Goal: Task Accomplishment & Management: Manage account settings

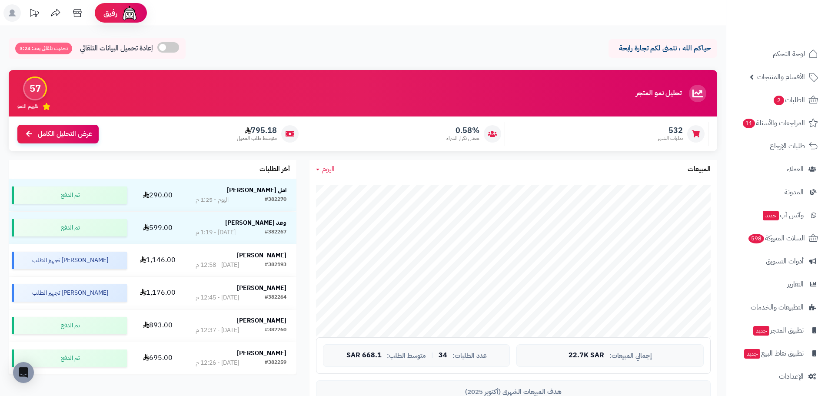
click at [324, 172] on span "اليوم" at bounding box center [328, 169] width 13 height 10
click at [351, 192] on link "اليوم" at bounding box center [344, 190] width 70 height 16
click at [322, 167] on span "اليوم" at bounding box center [328, 169] width 13 height 10
click at [352, 187] on link "اليوم" at bounding box center [344, 190] width 70 height 16
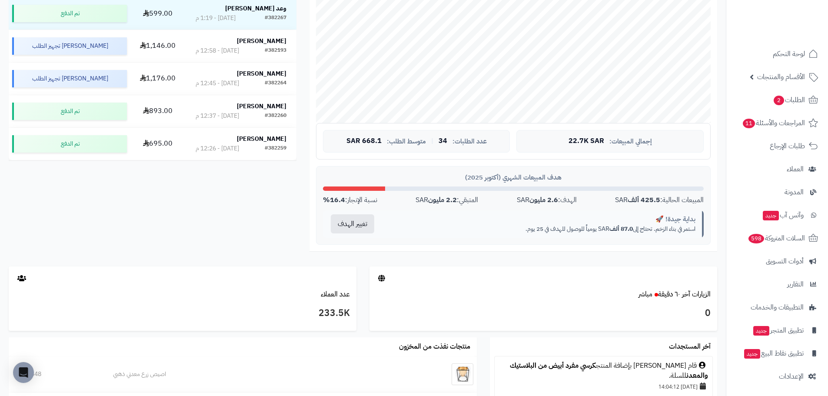
scroll to position [217, 0]
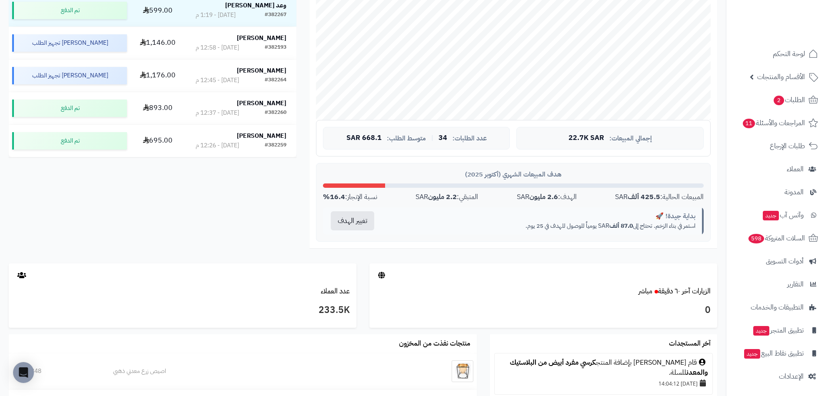
click at [586, 225] on p "استمر في بناء الزخم. تحتاج إلى 87.0 ألف SAR يومياً للوصول للهدف في 25 يوم." at bounding box center [542, 226] width 307 height 9
click at [548, 194] on strong "2.6 مليون" at bounding box center [543, 197] width 29 height 10
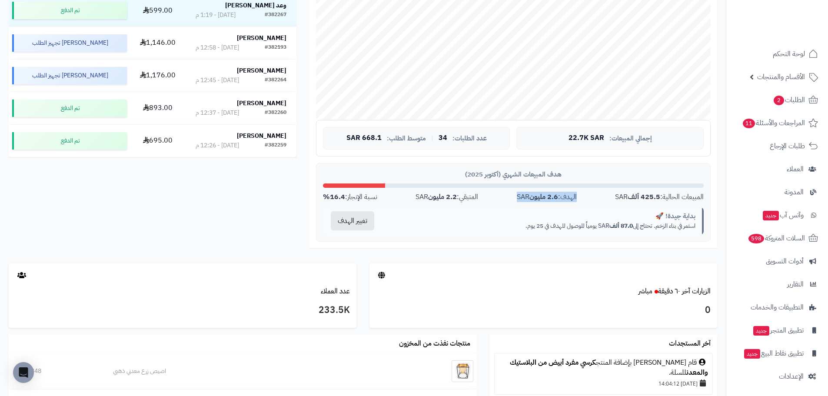
click at [548, 194] on strong "2.6 مليون" at bounding box center [543, 197] width 29 height 10
click at [654, 195] on strong "425.5 ألف" at bounding box center [644, 197] width 33 height 10
click at [447, 193] on strong "2.2 مليون" at bounding box center [442, 197] width 29 height 10
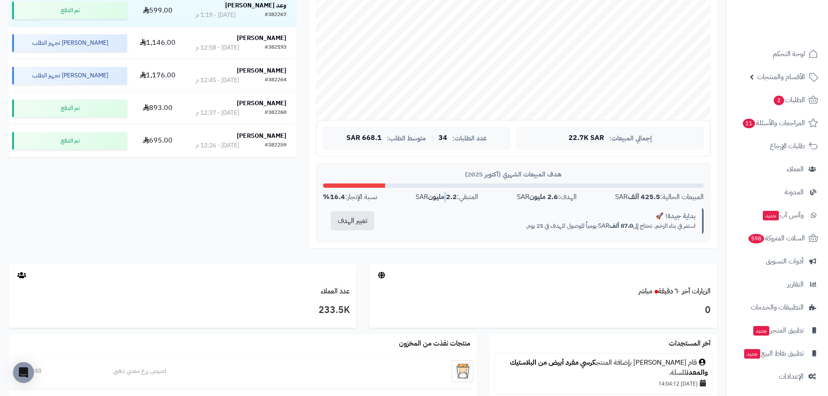
click at [447, 193] on strong "2.2 مليون" at bounding box center [442, 197] width 29 height 10
click at [373, 194] on div "نسبة الإنجاز: 16.4%" at bounding box center [350, 197] width 54 height 10
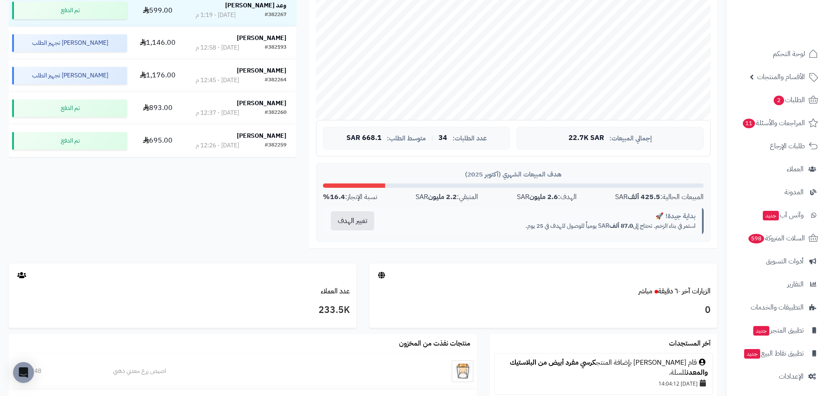
click at [296, 206] on div "تحليل نمو المتجر مرحلة النمو 57 تقييم النمو 532 طلبات الشهر 0.58% معدل تكرار ال…" at bounding box center [362, 58] width 721 height 411
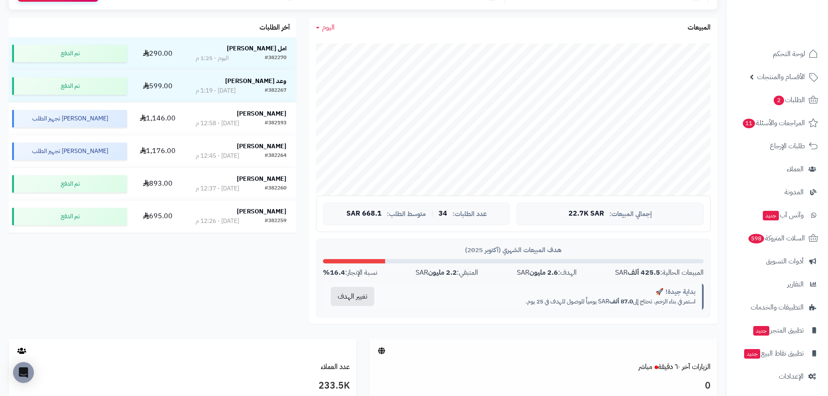
scroll to position [0, 0]
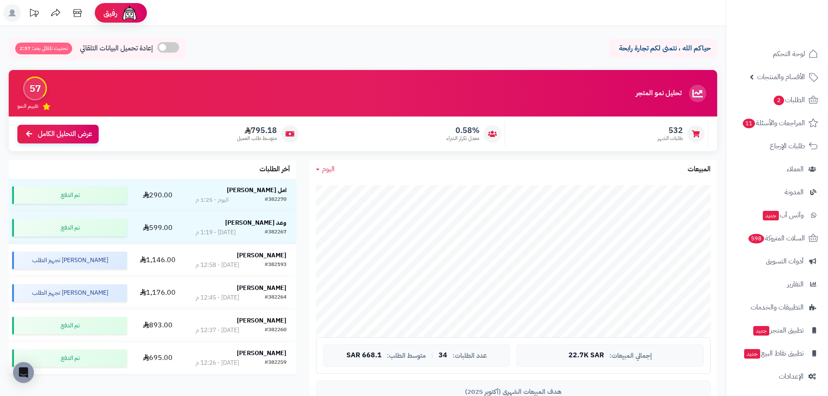
click at [325, 171] on span "اليوم" at bounding box center [328, 169] width 13 height 10
click at [351, 197] on link "اليوم" at bounding box center [344, 190] width 70 height 16
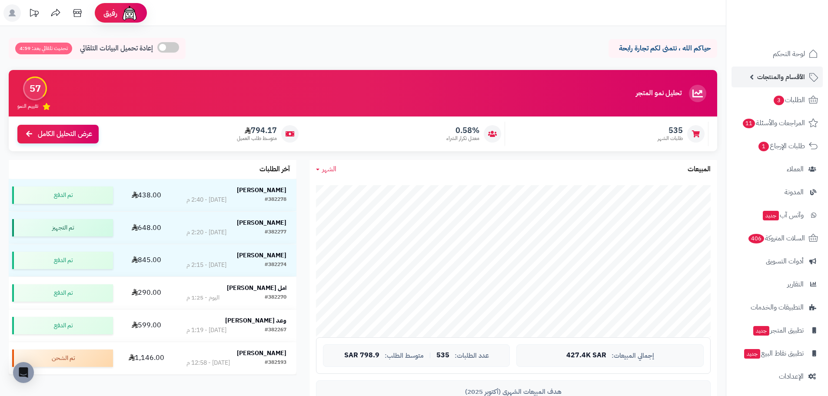
click at [770, 73] on span "الأقسام والمنتجات" at bounding box center [781, 77] width 48 height 12
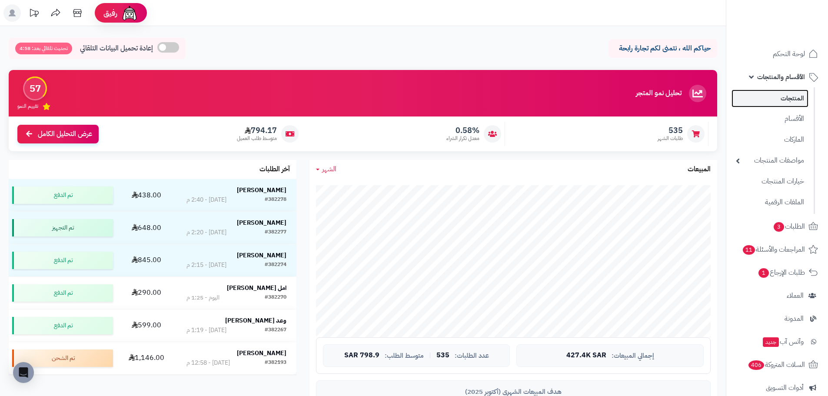
click at [795, 107] on link "المنتجات" at bounding box center [769, 99] width 77 height 18
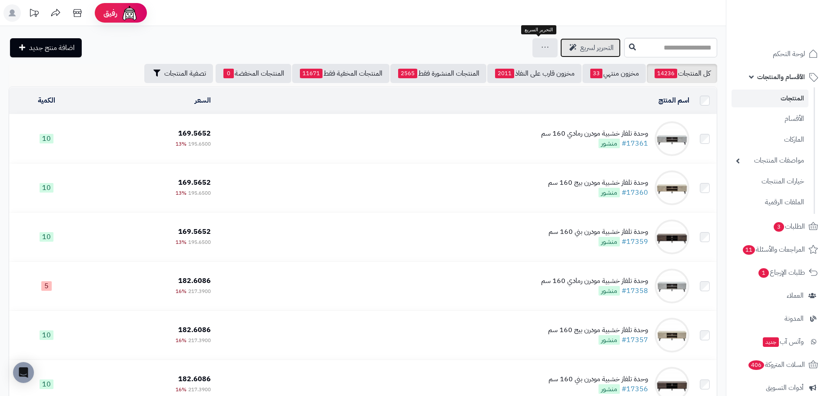
click at [580, 48] on span "التحرير لسريع" at bounding box center [596, 48] width 33 height 10
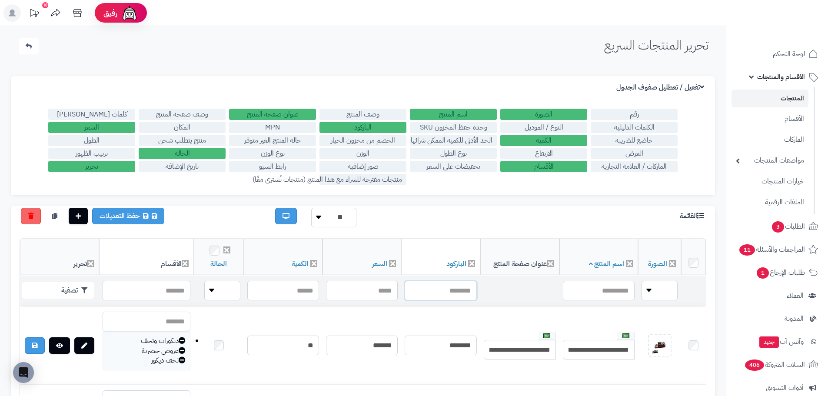
click at [454, 285] on input "text" at bounding box center [441, 291] width 72 height 20
paste input "**********"
type input "**********"
click at [46, 289] on button "تصفية" at bounding box center [58, 290] width 72 height 17
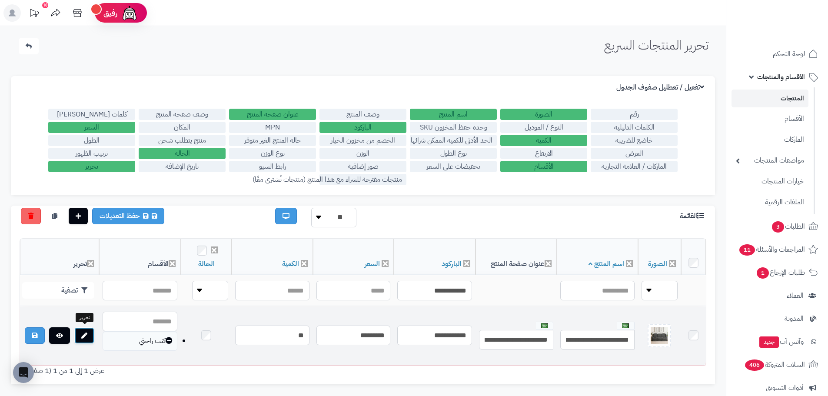
click at [83, 338] on link at bounding box center [84, 335] width 20 height 17
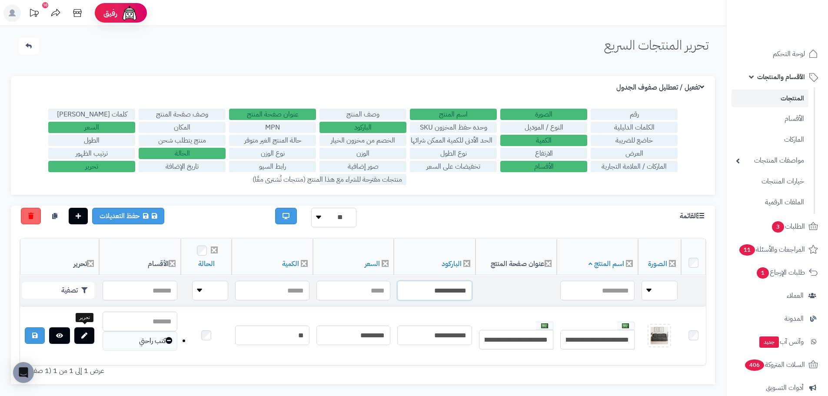
click at [442, 288] on input "**********" at bounding box center [434, 291] width 75 height 20
paste input "text"
type input "**********"
click at [79, 289] on button "تصفية" at bounding box center [58, 290] width 72 height 17
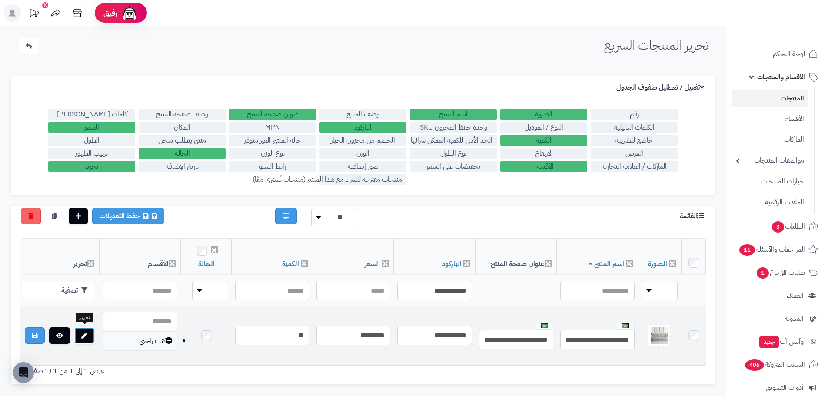
click at [80, 337] on link at bounding box center [84, 335] width 20 height 17
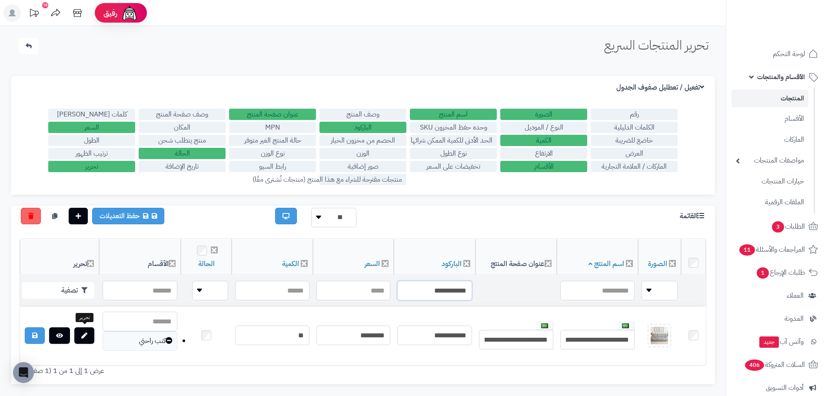
click at [444, 282] on input "**********" at bounding box center [434, 291] width 75 height 20
paste input "text"
type input "**********"
click at [65, 291] on button "تصفية" at bounding box center [58, 290] width 72 height 17
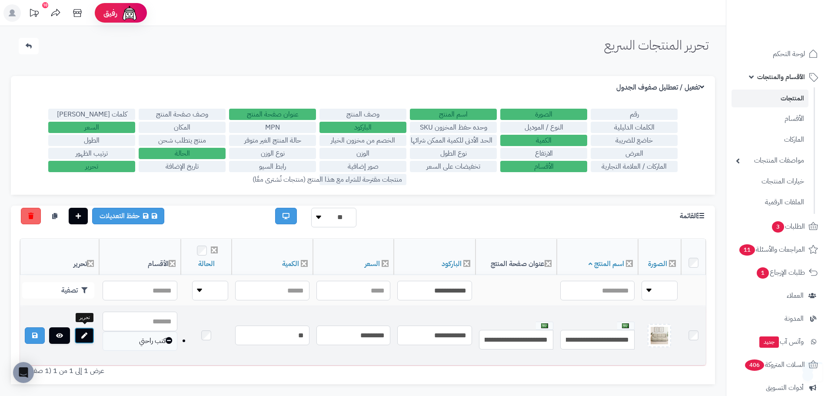
click at [89, 334] on link at bounding box center [84, 335] width 20 height 17
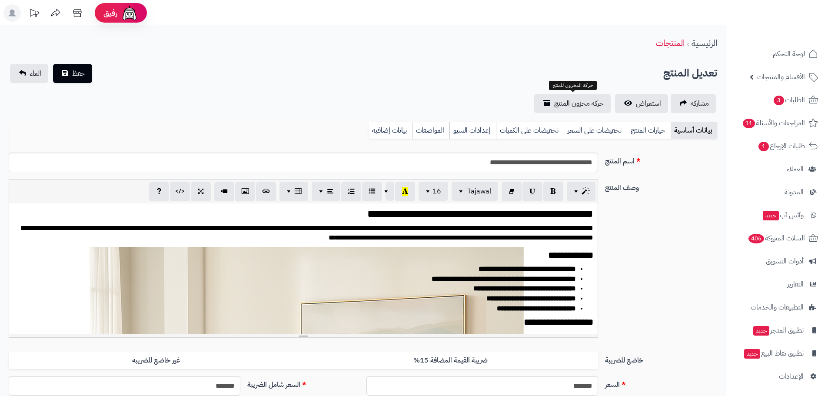
scroll to position [1354, 0]
click at [560, 107] on span "حركة مخزون المنتج" at bounding box center [579, 103] width 50 height 10
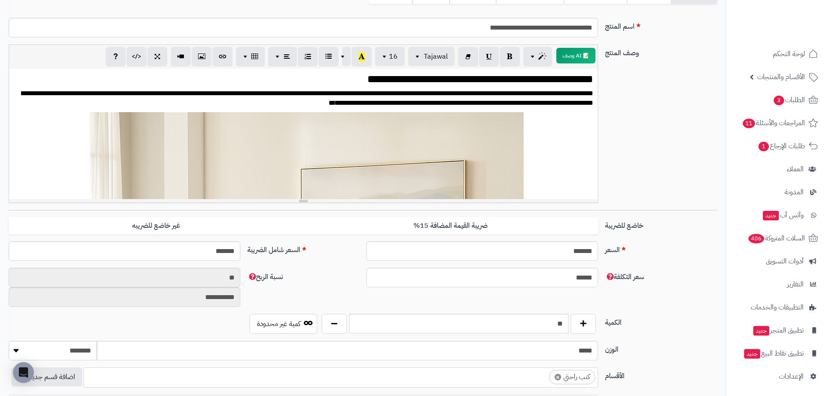
scroll to position [0, 0]
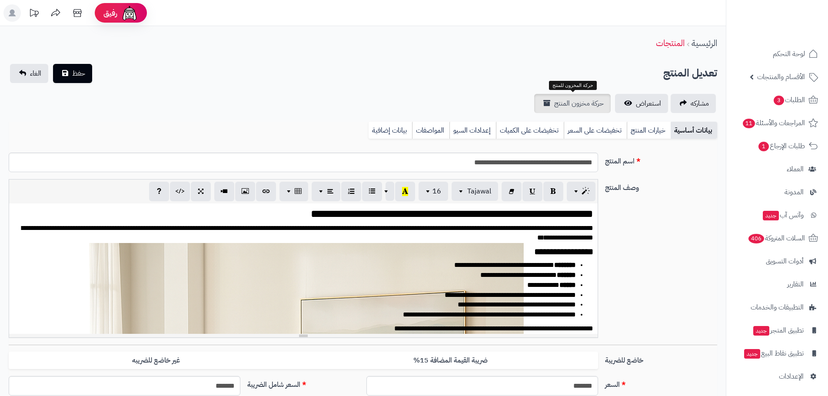
scroll to position [1354, 0]
click at [575, 106] on span "حركة مخزون المنتج" at bounding box center [579, 103] width 50 height 10
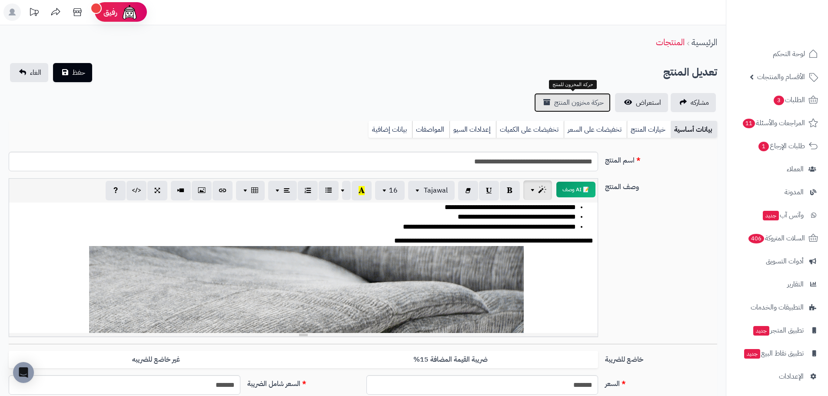
scroll to position [0, 0]
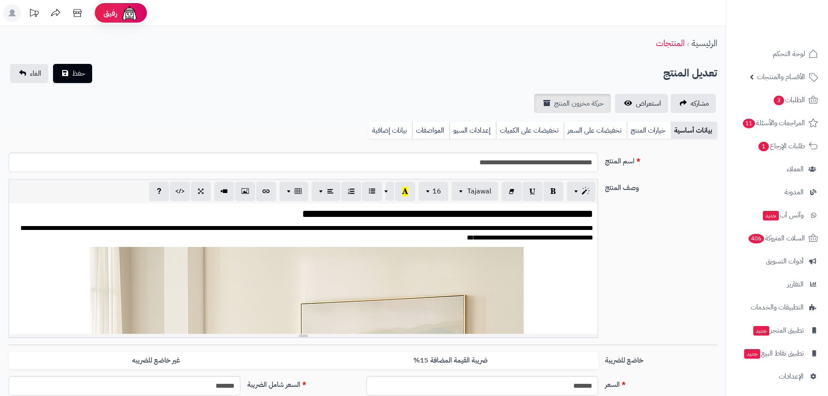
scroll to position [1354, 0]
click at [565, 107] on span "حركة مخزون المنتج" at bounding box center [579, 103] width 50 height 10
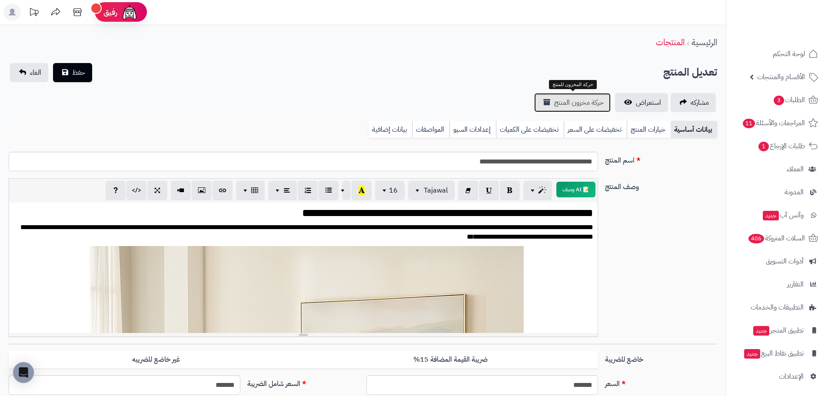
scroll to position [0, 0]
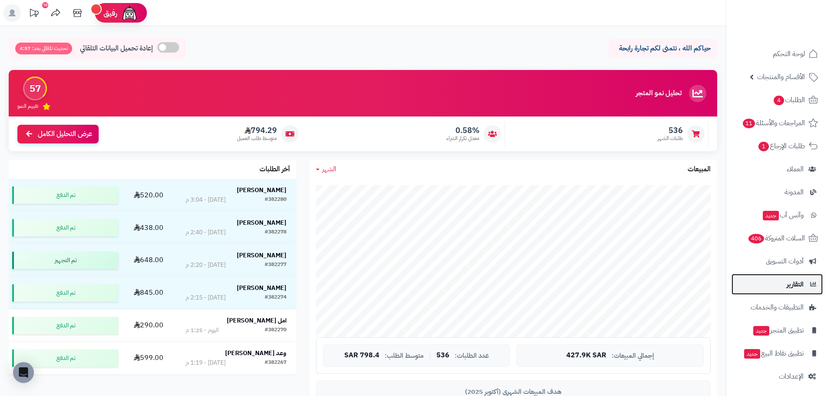
click at [798, 288] on span "التقارير" at bounding box center [795, 284] width 17 height 12
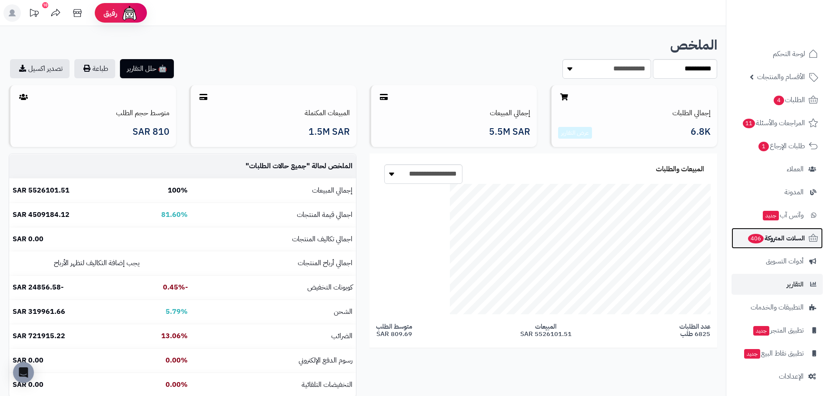
click at [801, 239] on span "السلات المتروكة 406" at bounding box center [776, 238] width 58 height 12
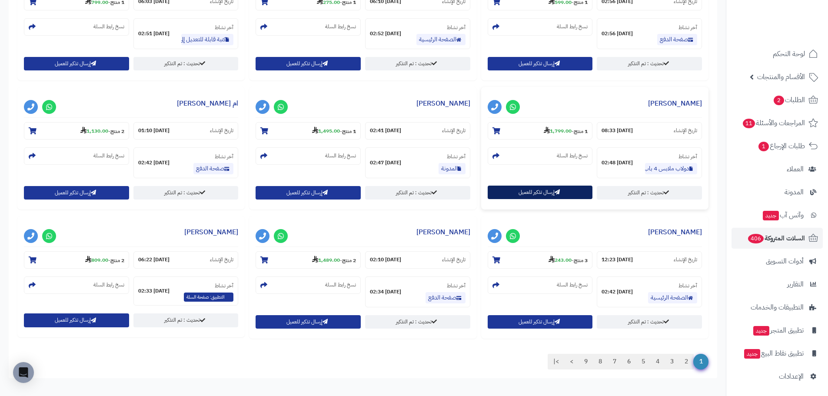
scroll to position [717, 0]
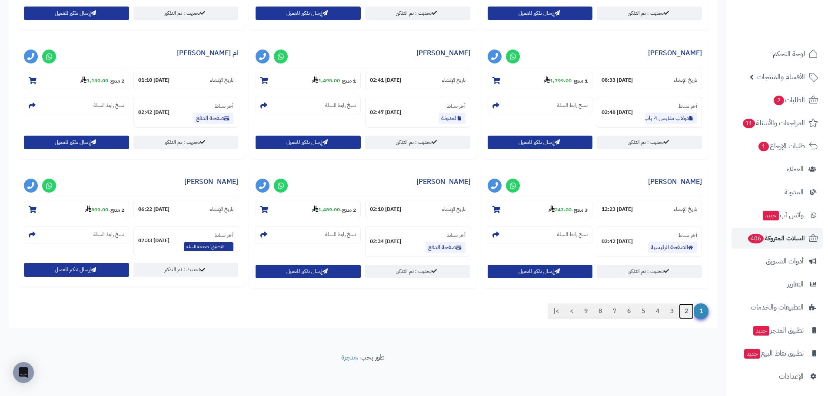
click at [681, 310] on link "2" at bounding box center [686, 311] width 15 height 16
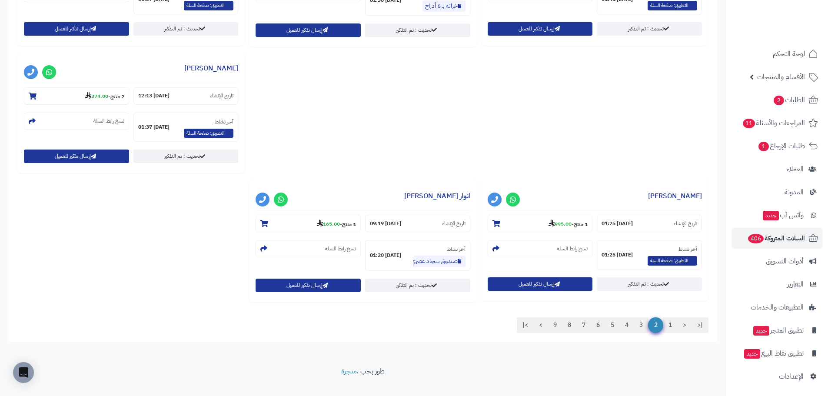
scroll to position [844, 0]
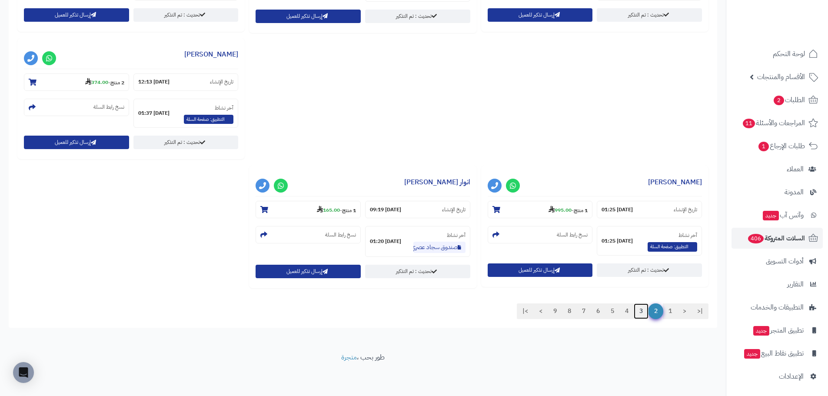
click at [636, 312] on link "3" at bounding box center [641, 311] width 15 height 16
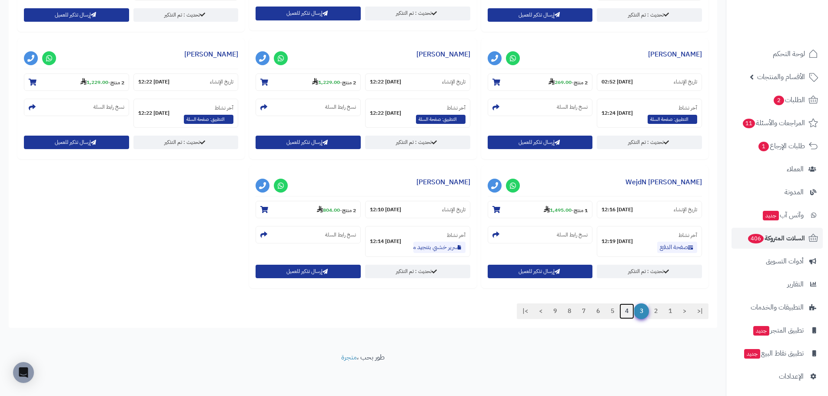
click at [628, 309] on link "4" at bounding box center [626, 311] width 15 height 16
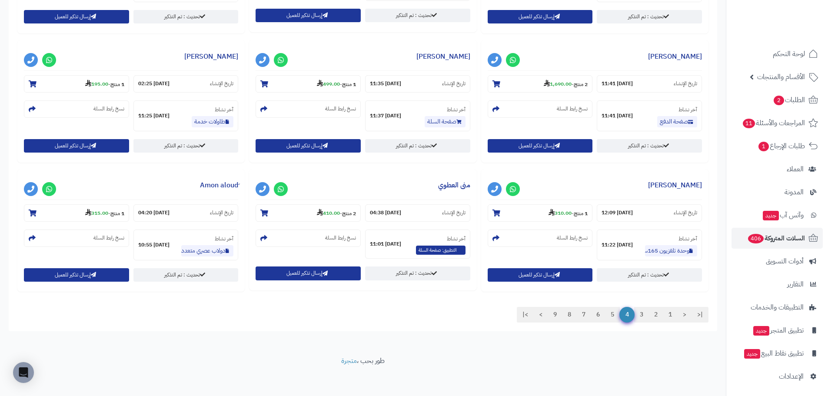
scroll to position [717, 0]
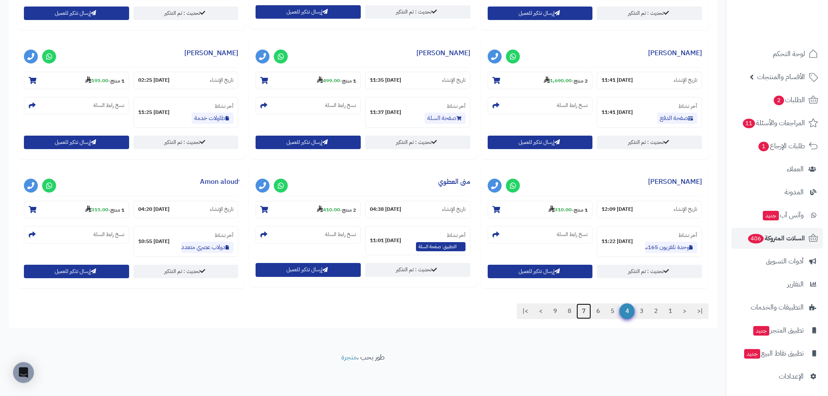
click at [580, 312] on link "7" at bounding box center [583, 311] width 15 height 16
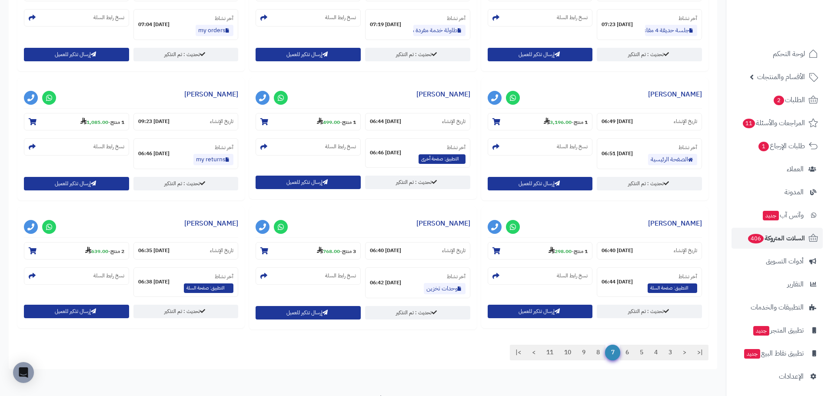
scroll to position [674, 0]
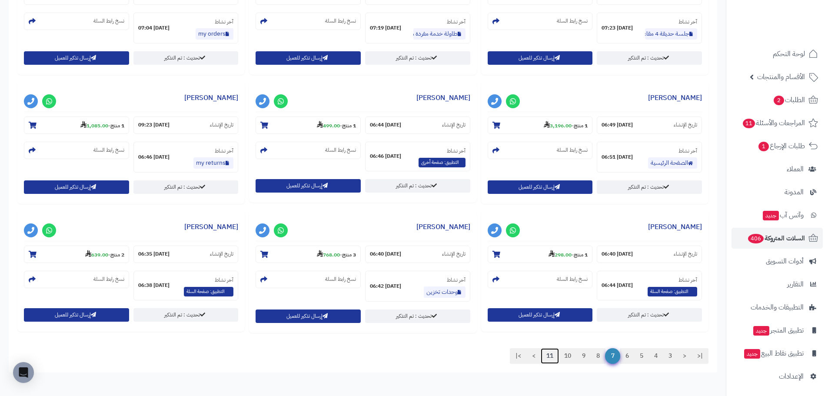
click at [548, 356] on link "11" at bounding box center [550, 356] width 18 height 16
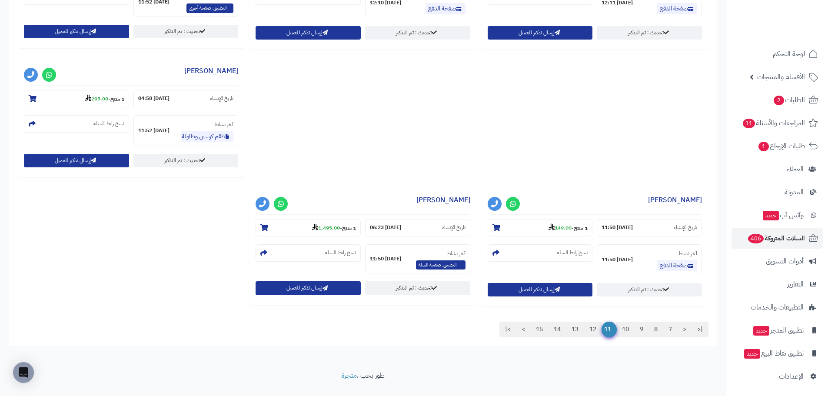
scroll to position [847, 0]
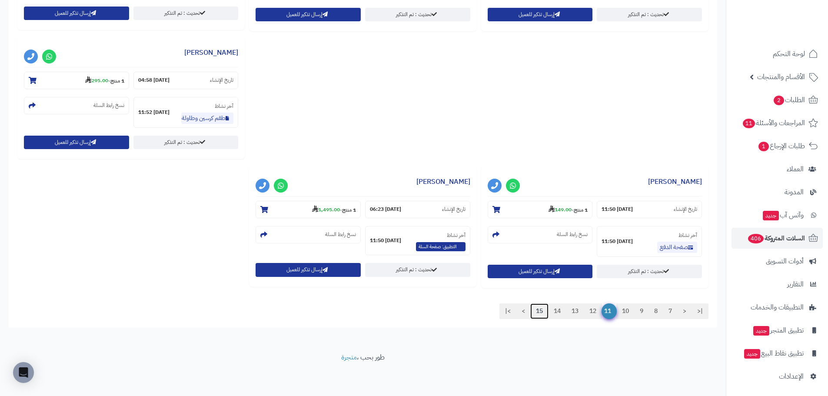
click at [536, 311] on link "15" at bounding box center [539, 311] width 18 height 16
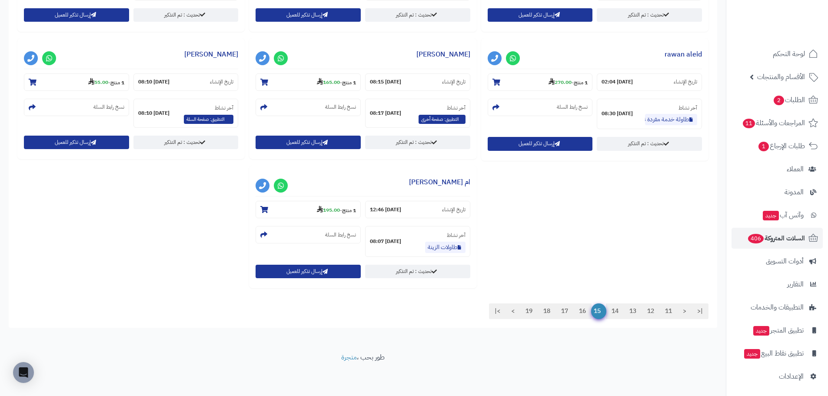
scroll to position [844, 0]
click at [528, 310] on link "19" at bounding box center [529, 311] width 18 height 16
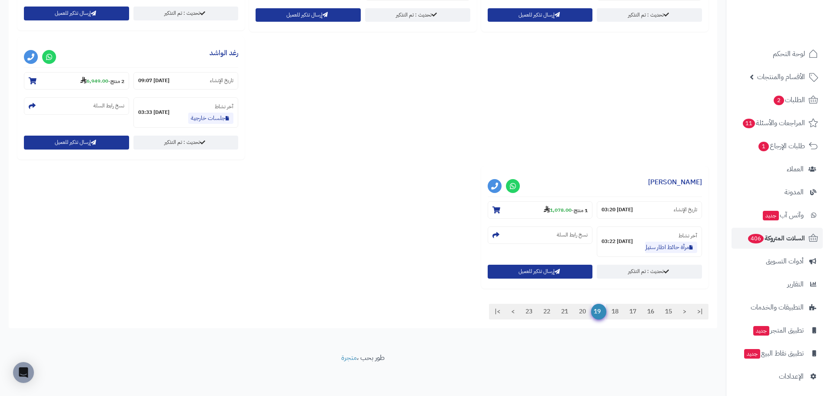
scroll to position [974, 0]
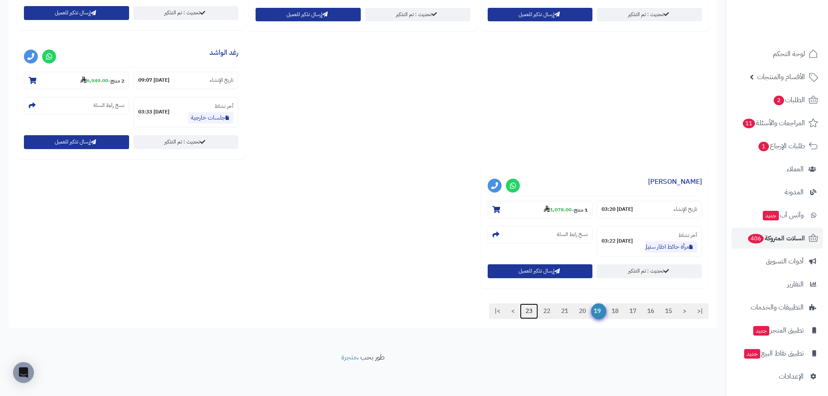
click at [524, 310] on link "23" at bounding box center [529, 311] width 18 height 16
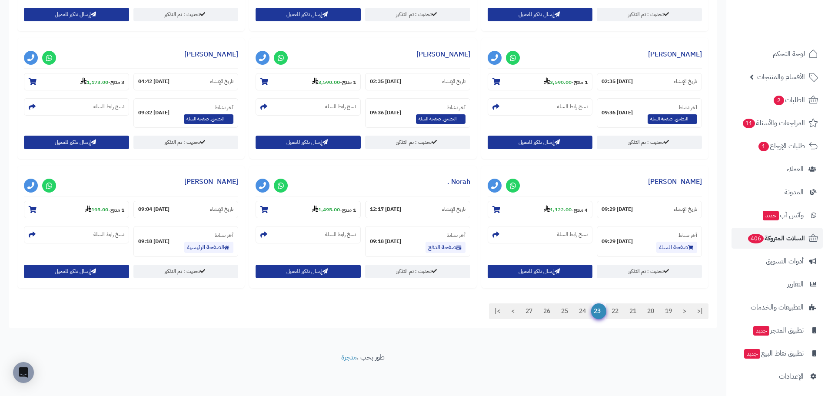
scroll to position [717, 0]
click at [792, 263] on span "أدوات التسويق" at bounding box center [785, 261] width 38 height 12
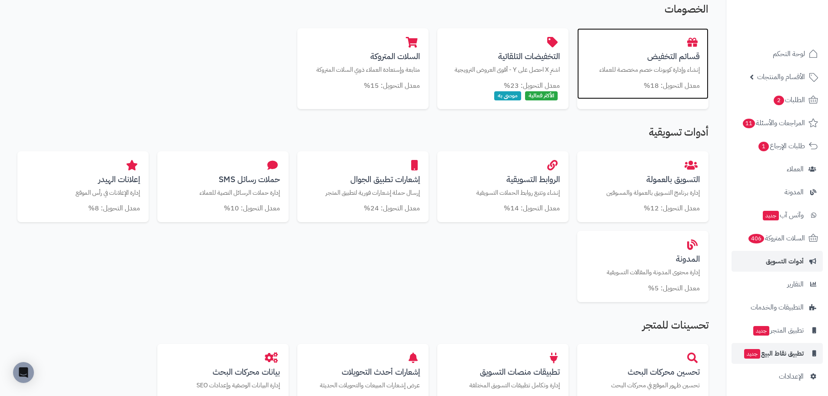
scroll to position [2, 0]
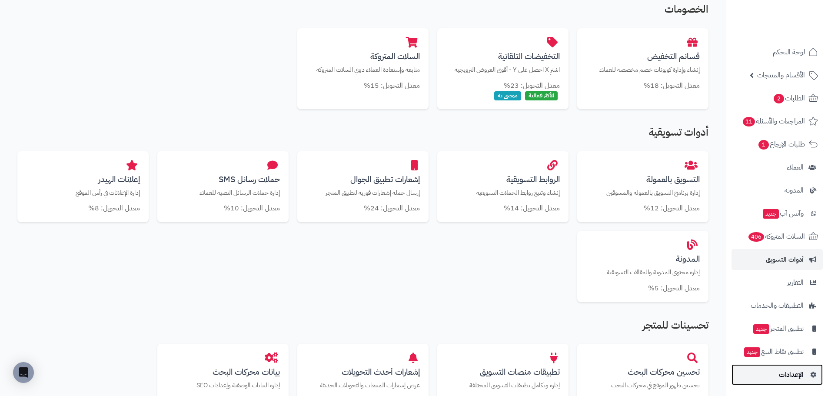
click at [782, 372] on span "الإعدادات" at bounding box center [791, 375] width 25 height 12
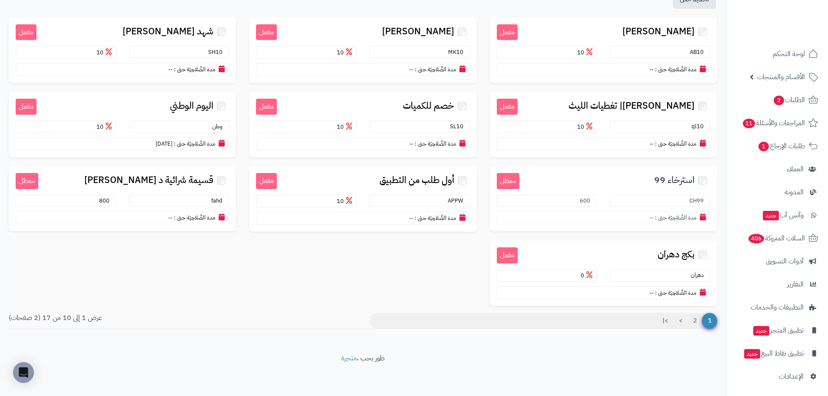
scroll to position [99, 0]
click at [694, 320] on link "2" at bounding box center [694, 320] width 15 height 16
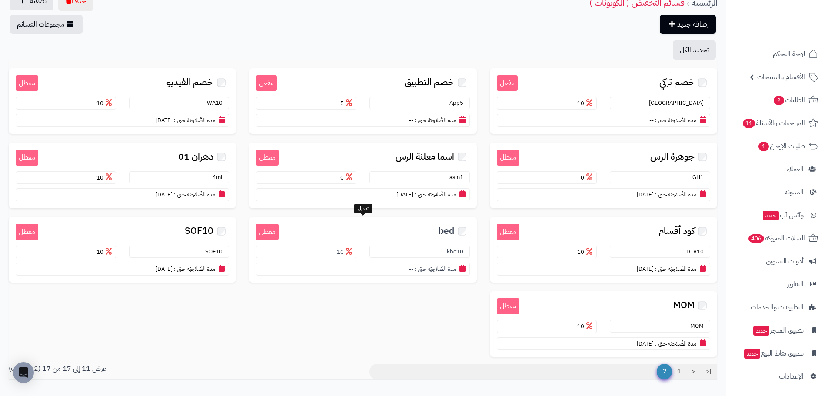
scroll to position [43, 0]
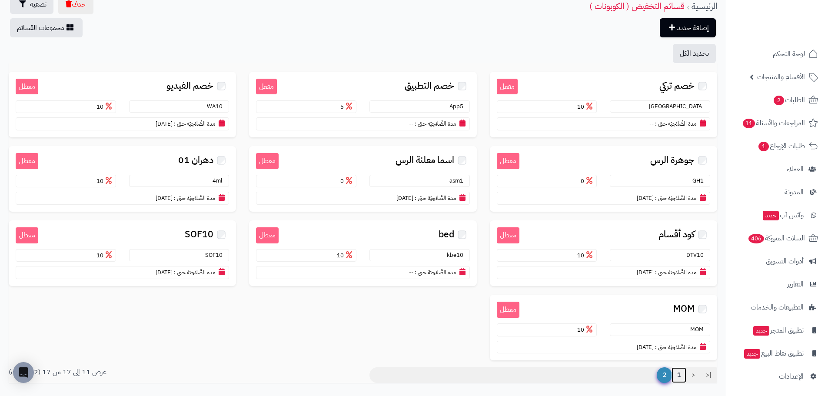
click at [678, 374] on link "1" at bounding box center [678, 375] width 15 height 16
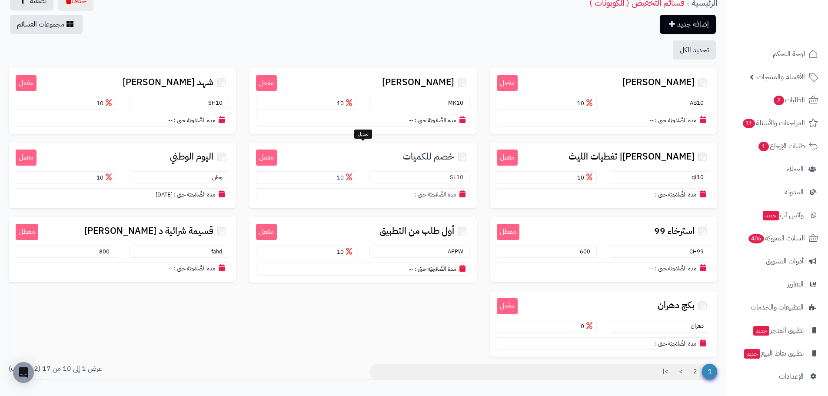
scroll to position [43, 0]
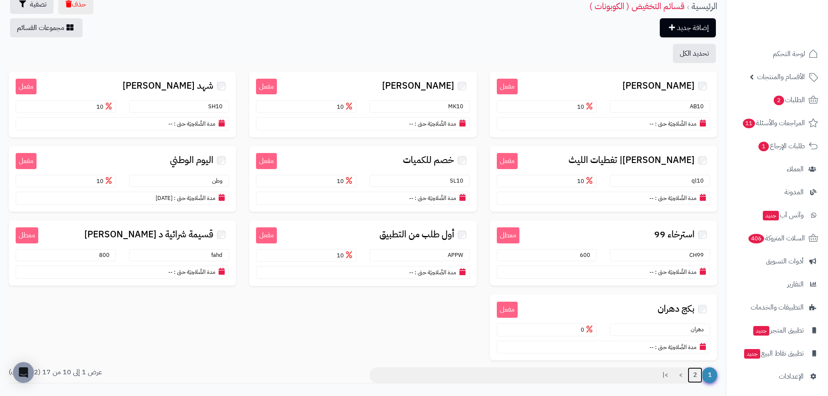
click at [693, 372] on link "2" at bounding box center [694, 375] width 15 height 16
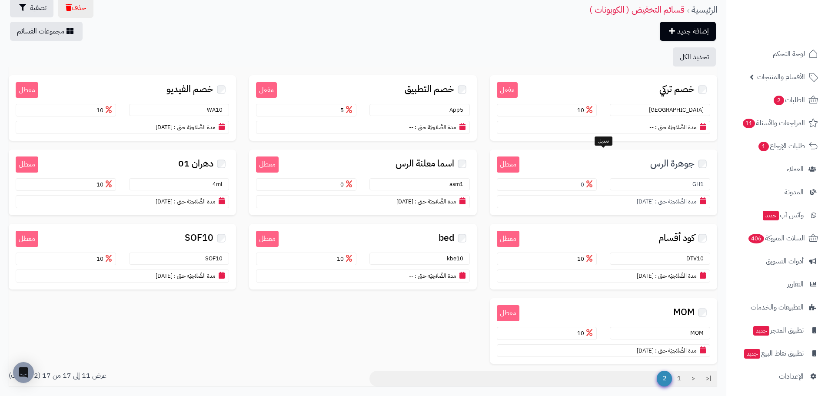
scroll to position [43, 0]
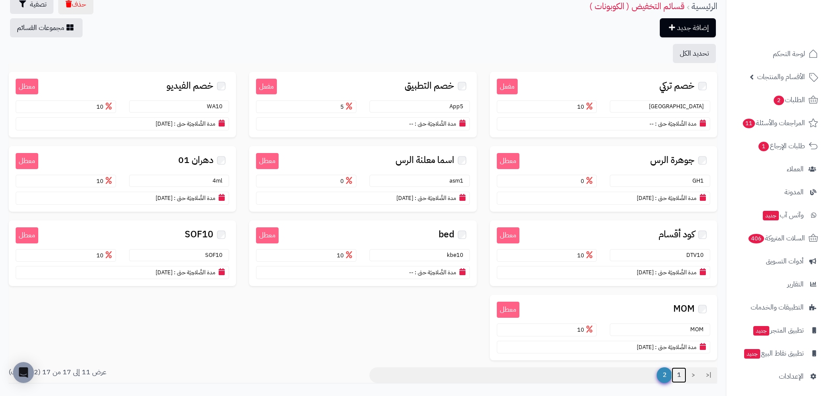
click at [680, 376] on link "1" at bounding box center [678, 375] width 15 height 16
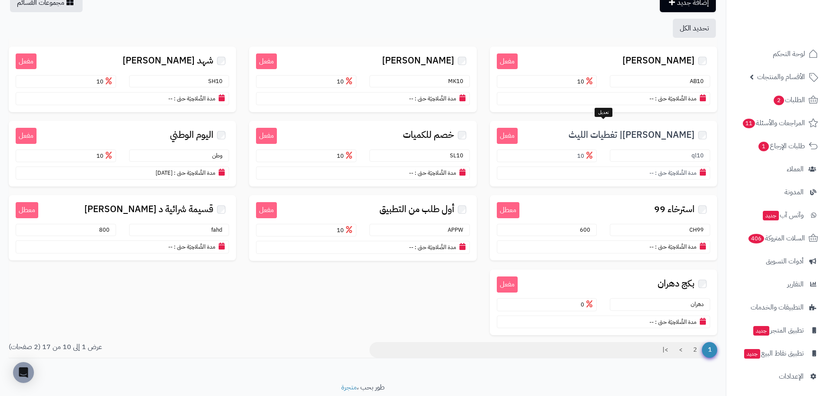
scroll to position [43, 0]
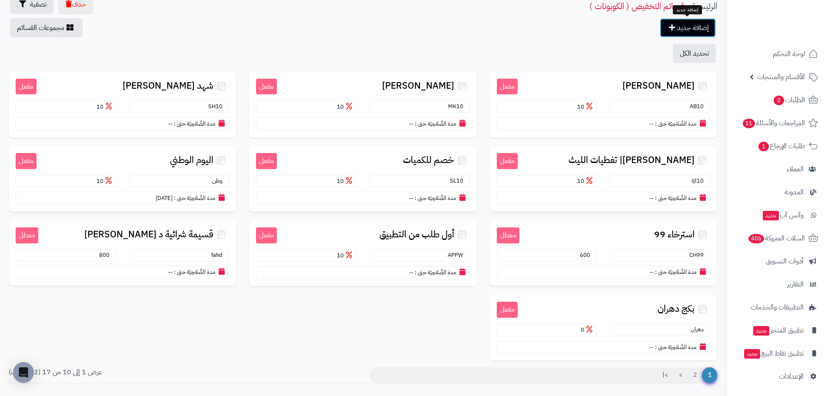
click at [688, 28] on link "إضافة جديد" at bounding box center [688, 27] width 56 height 19
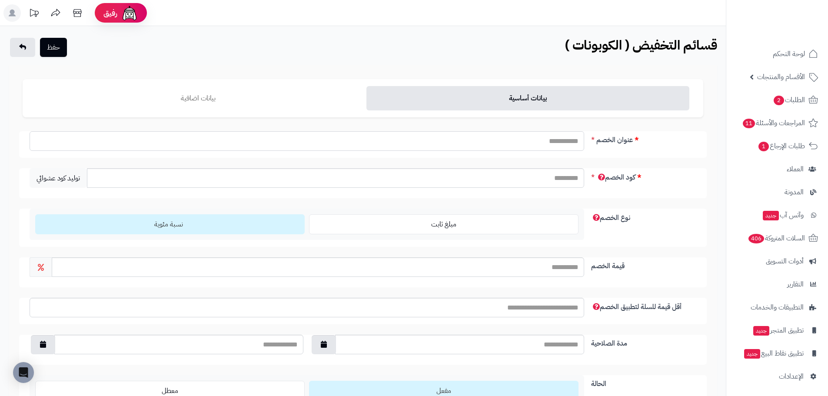
click at [562, 139] on input "عنوان الخصم" at bounding box center [307, 141] width 555 height 20
type input "*"
click at [561, 139] on input "******" at bounding box center [307, 141] width 555 height 20
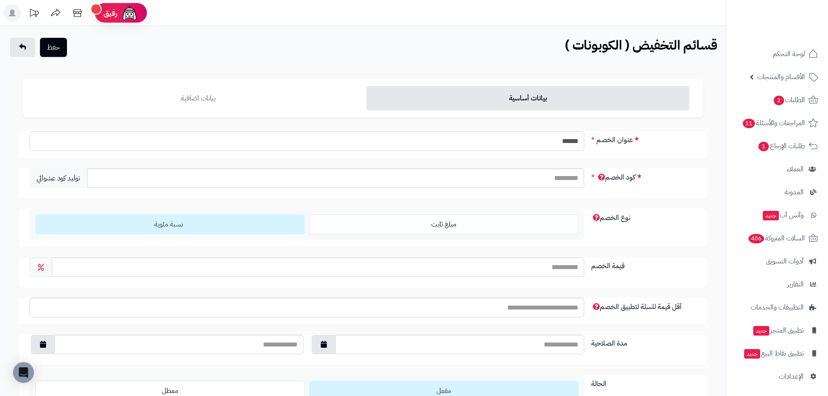
type input "******"
click at [557, 176] on input "كود الخصم" at bounding box center [335, 178] width 497 height 20
paste input "******"
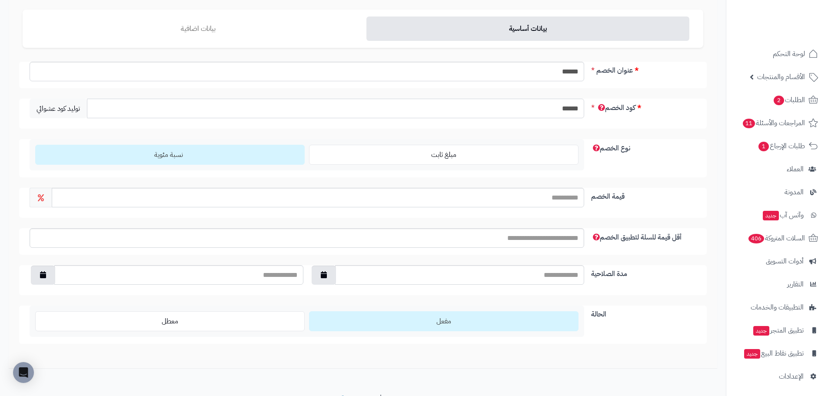
scroll to position [87, 0]
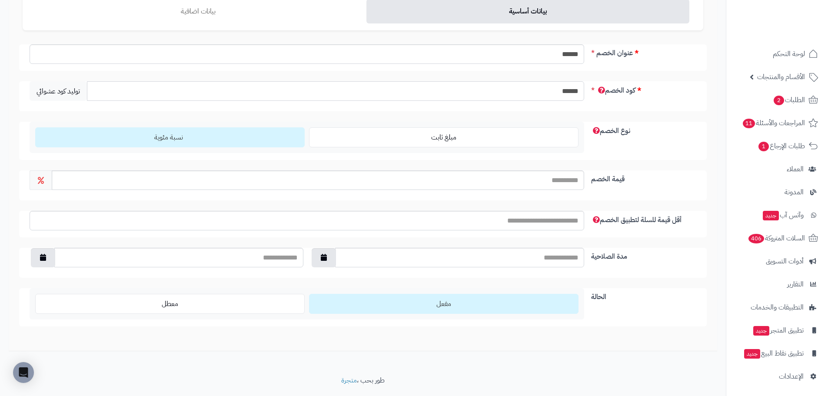
type input "******"
click at [469, 181] on input "قيمة الخصم" at bounding box center [318, 180] width 532 height 20
type input "**"
click at [712, 169] on div "بيانات أساسية بيانات اضافية عنوان الخصم ****** كود الخصم ****** توليد كود عشوائ…" at bounding box center [363, 164] width 708 height 372
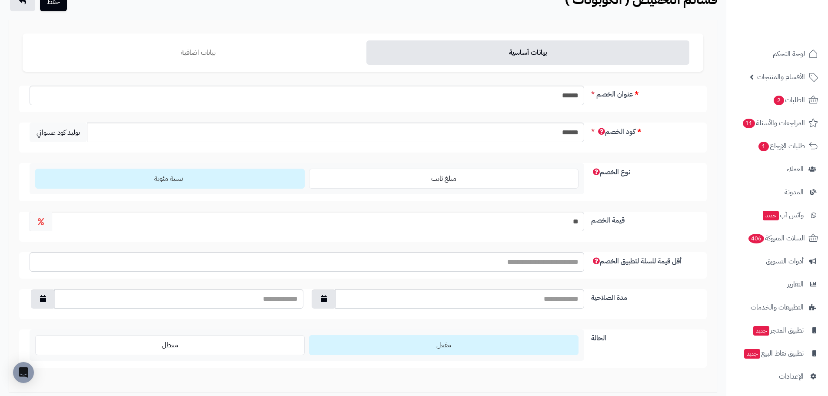
scroll to position [43, 0]
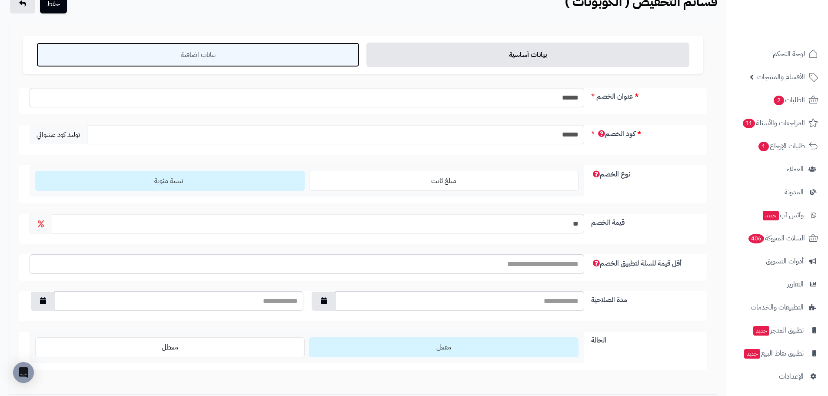
click at [239, 47] on link "بيانات اضافية" at bounding box center [198, 55] width 323 height 24
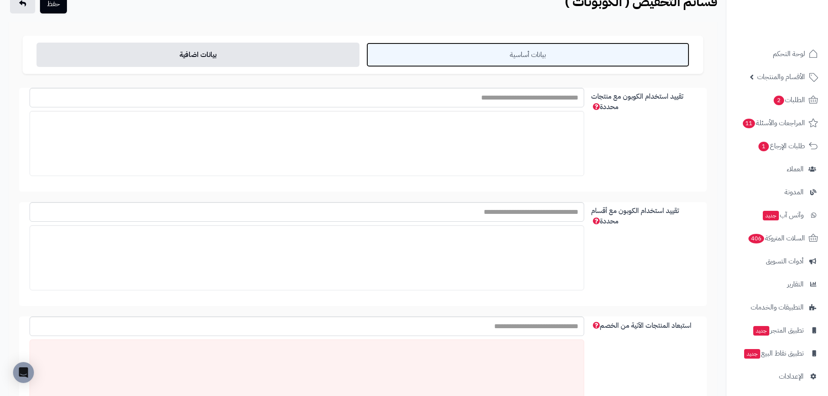
click at [531, 50] on link "بيانات أساسية" at bounding box center [527, 55] width 323 height 24
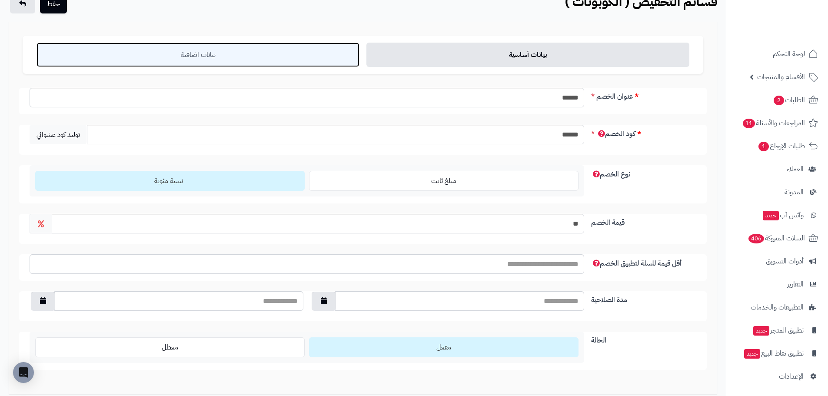
click at [203, 62] on link "بيانات اضافية" at bounding box center [198, 55] width 323 height 24
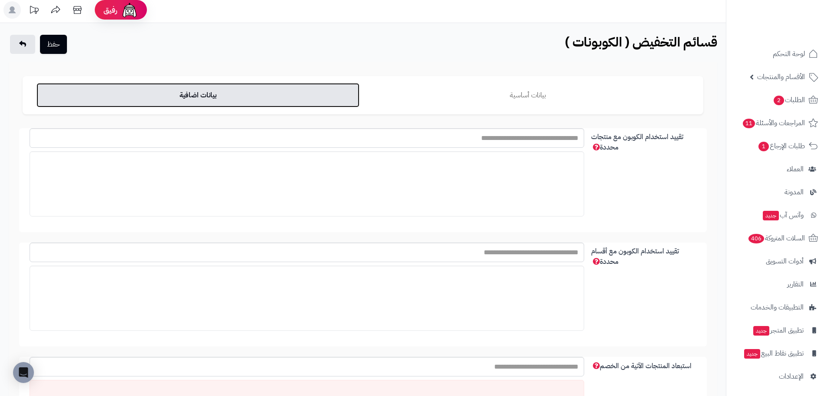
scroll to position [0, 0]
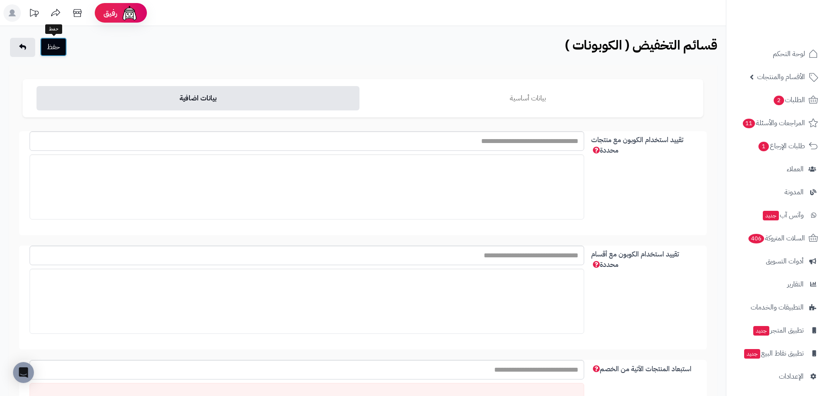
click at [56, 46] on button "حفظ" at bounding box center [53, 46] width 27 height 19
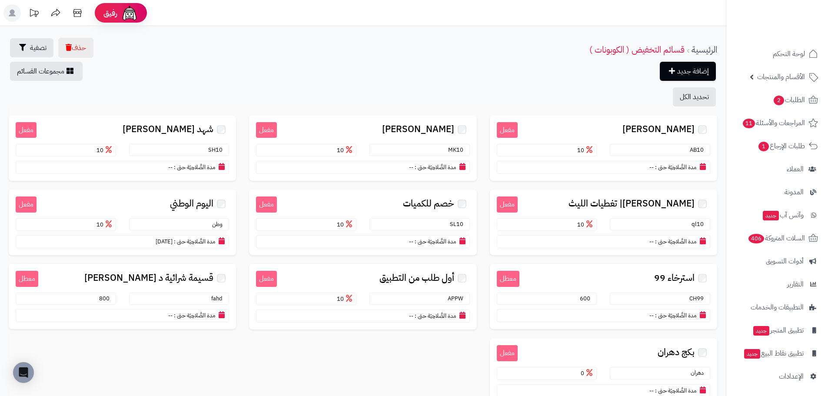
scroll to position [39, 0]
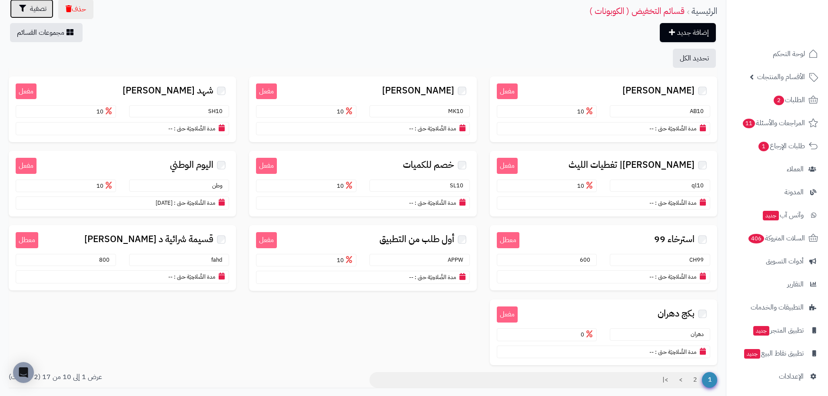
click at [41, 11] on span "تصفية" at bounding box center [38, 8] width 17 height 10
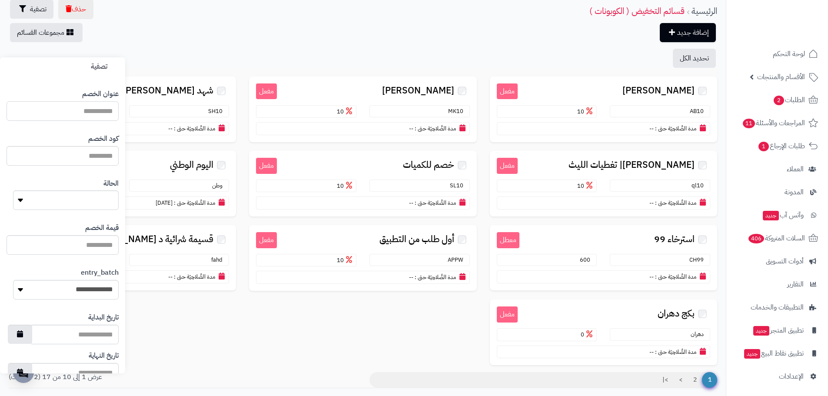
click at [96, 108] on input "text" at bounding box center [63, 111] width 112 height 20
click at [88, 158] on input "كود الخصم" at bounding box center [63, 156] width 112 height 20
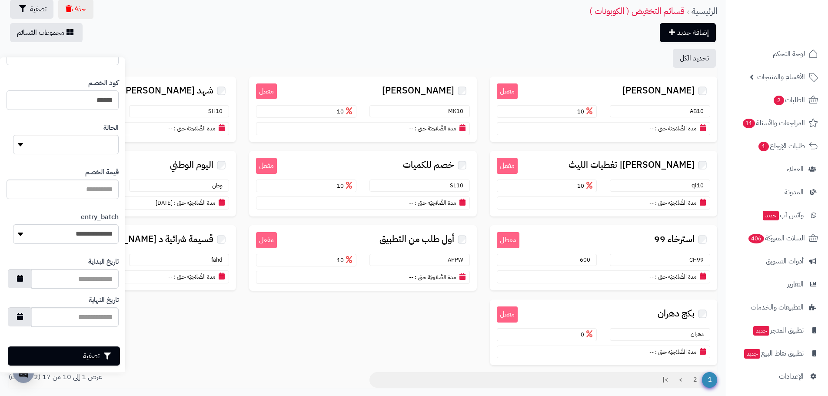
scroll to position [62, 0]
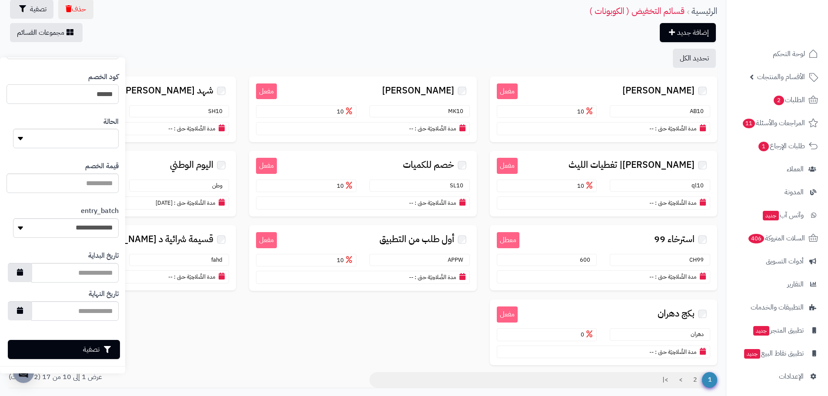
type input "******"
click at [93, 348] on button "تصفية" at bounding box center [64, 349] width 112 height 19
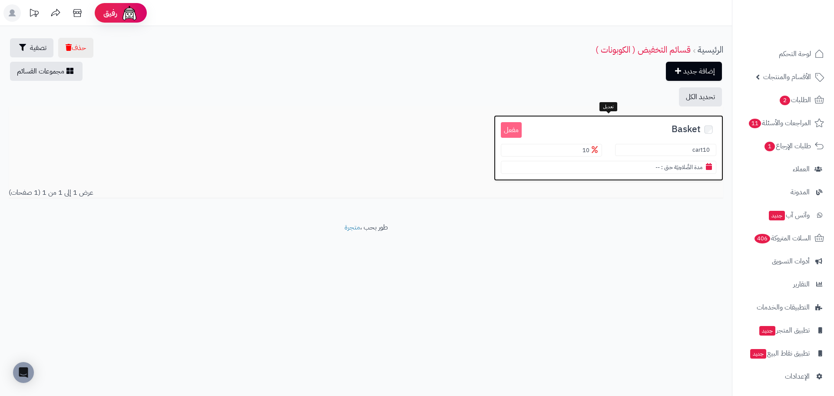
click at [639, 128] on h3 "Basket" at bounding box center [619, 128] width 195 height 13
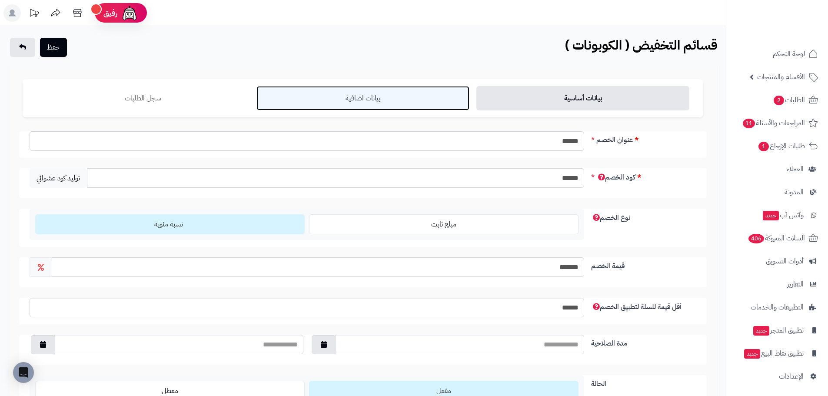
click at [381, 100] on link "بيانات اضافية" at bounding box center [362, 98] width 213 height 24
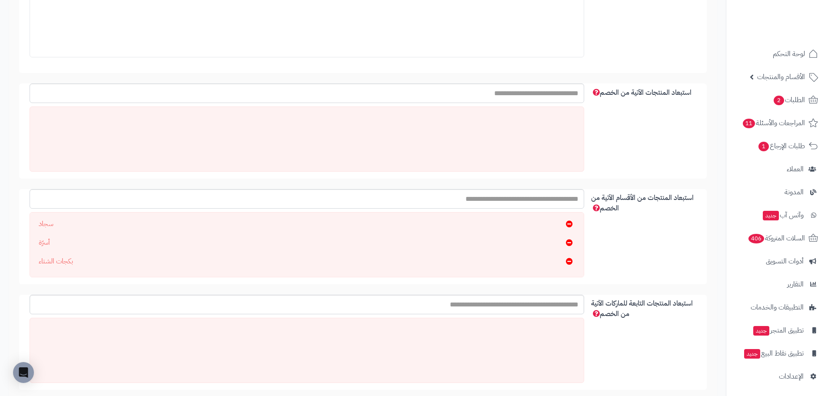
scroll to position [304, 0]
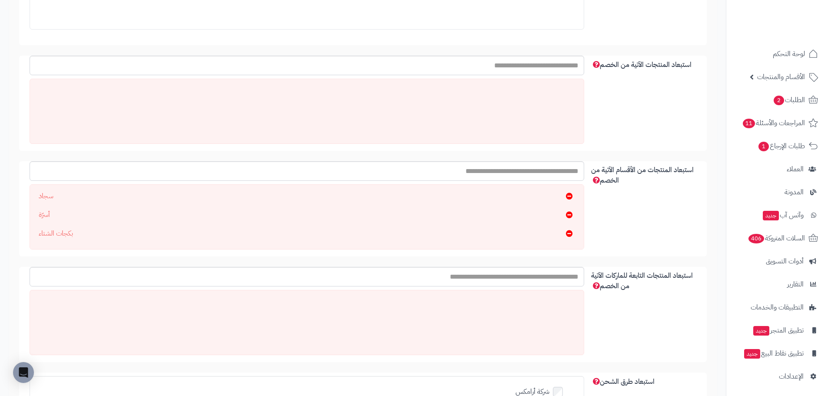
click at [568, 236] on icon at bounding box center [569, 233] width 7 height 7
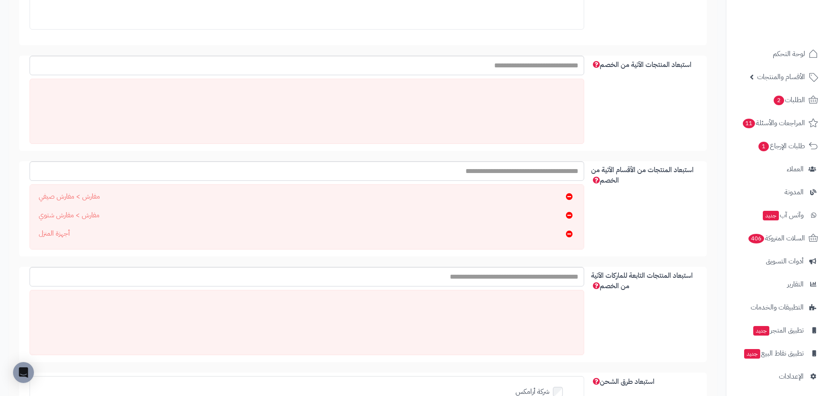
click at [568, 236] on icon at bounding box center [569, 233] width 7 height 7
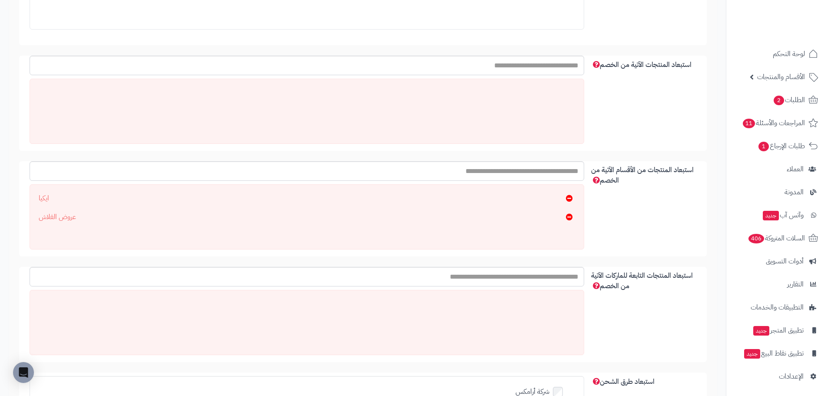
scroll to position [0, 0]
click at [567, 216] on icon at bounding box center [569, 216] width 7 height 7
click at [566, 199] on icon at bounding box center [569, 198] width 7 height 7
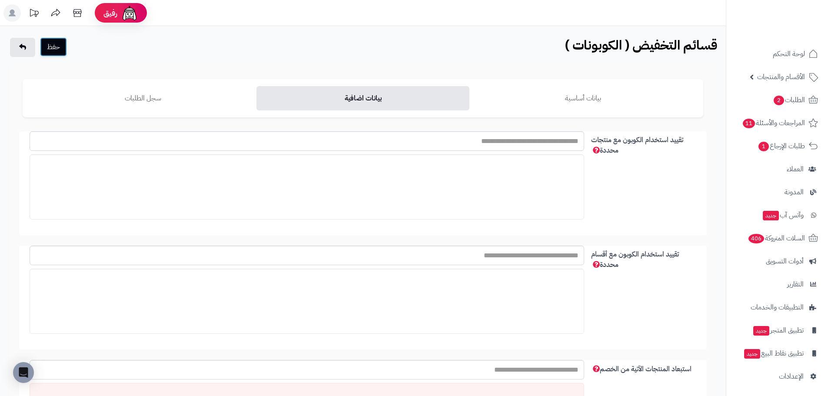
click at [58, 48] on button "حفظ" at bounding box center [53, 46] width 27 height 19
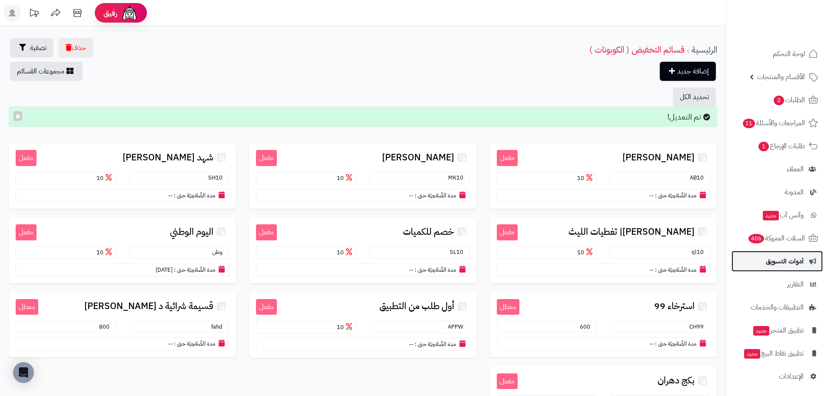
click at [794, 252] on link "أدوات التسويق" at bounding box center [776, 261] width 91 height 21
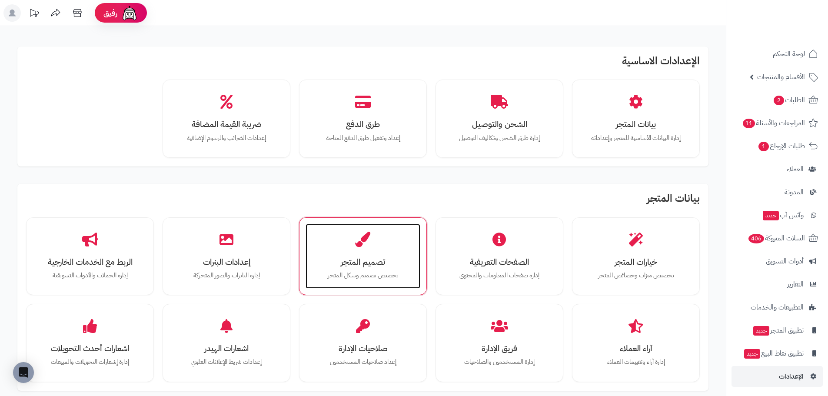
click at [354, 277] on p "تخصيص تصميم وشكل المتجر" at bounding box center [362, 276] width 97 height 10
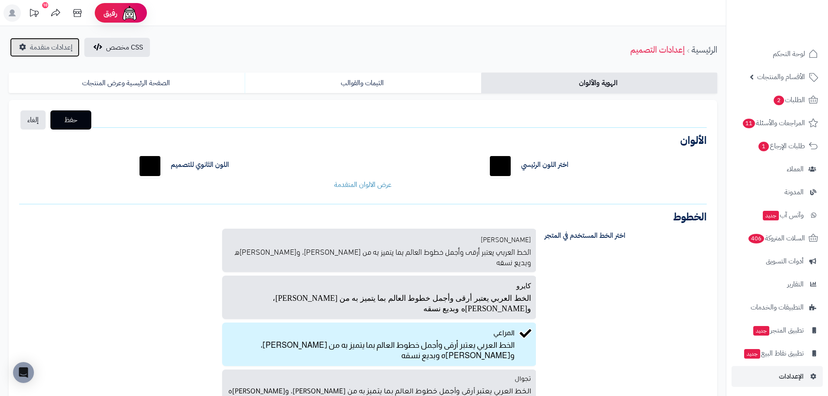
click at [37, 48] on span "إعدادات متقدمة" at bounding box center [51, 47] width 43 height 10
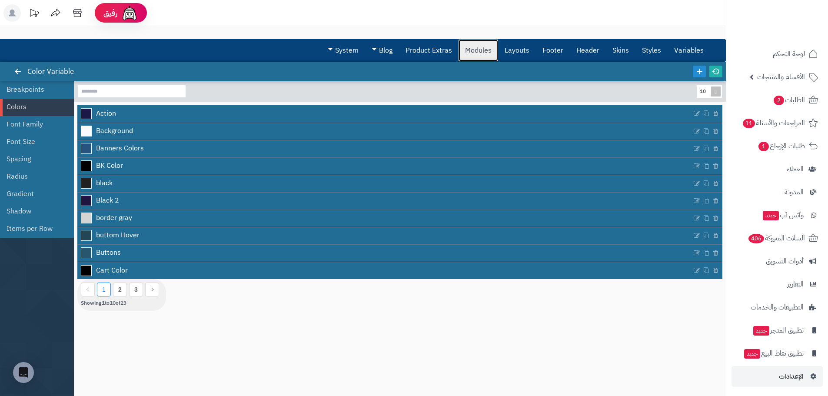
click at [461, 51] on link "Modules" at bounding box center [478, 51] width 40 height 22
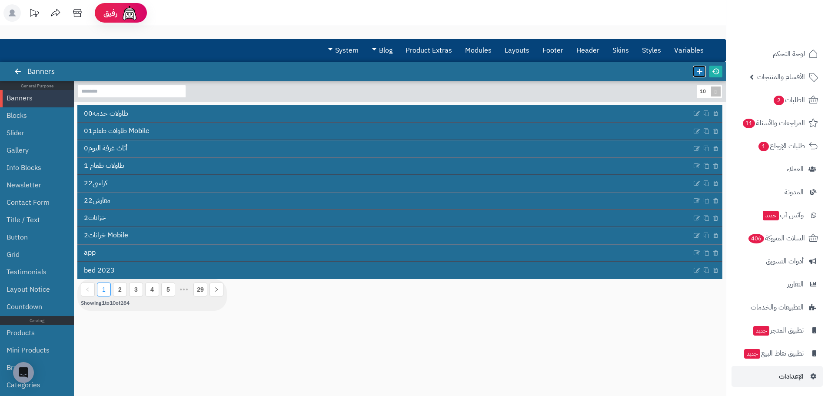
click at [697, 72] on icon at bounding box center [699, 71] width 10 height 10
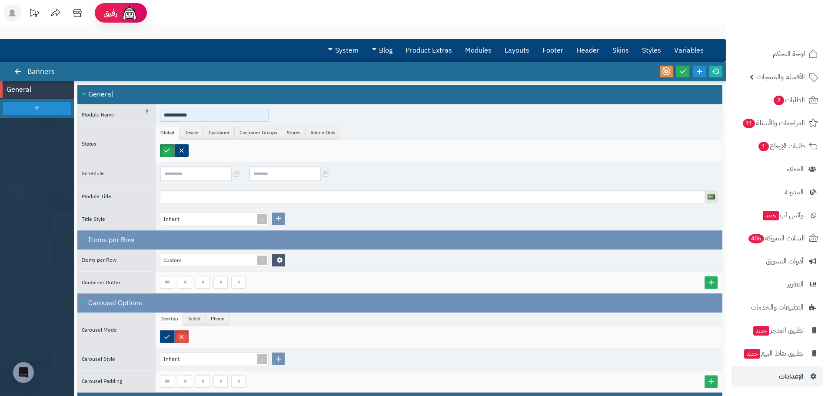
click at [189, 109] on input "**********" at bounding box center [214, 115] width 109 height 13
type input "*"
type input "*******"
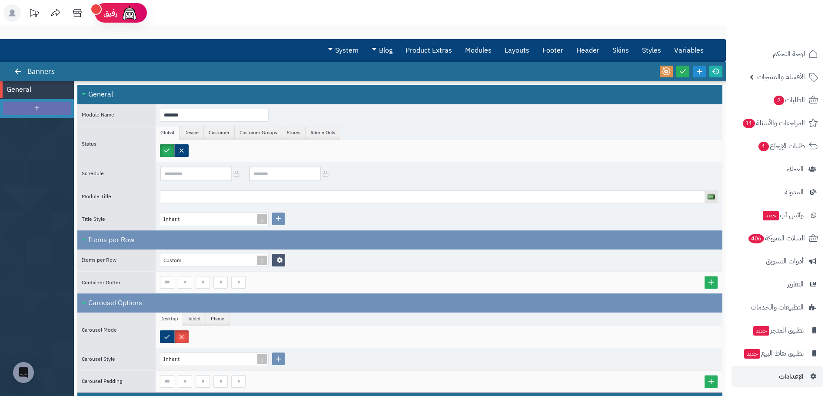
click at [10, 106] on div at bounding box center [37, 108] width 68 height 13
click at [15, 104] on span "Banner" at bounding box center [30, 108] width 46 height 10
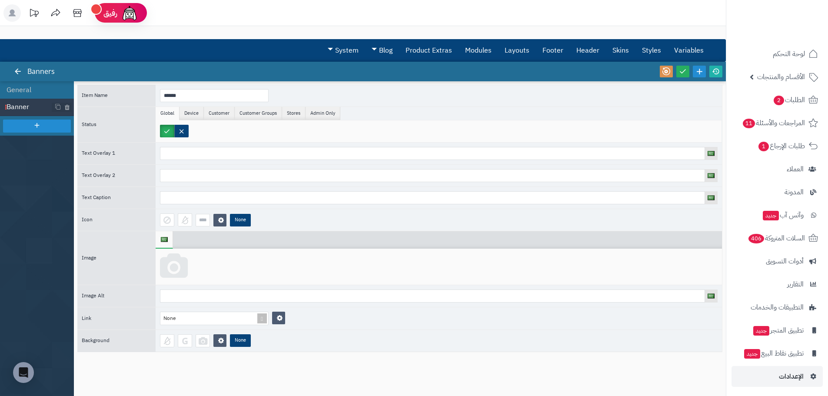
click at [175, 268] on icon at bounding box center [174, 266] width 28 height 26
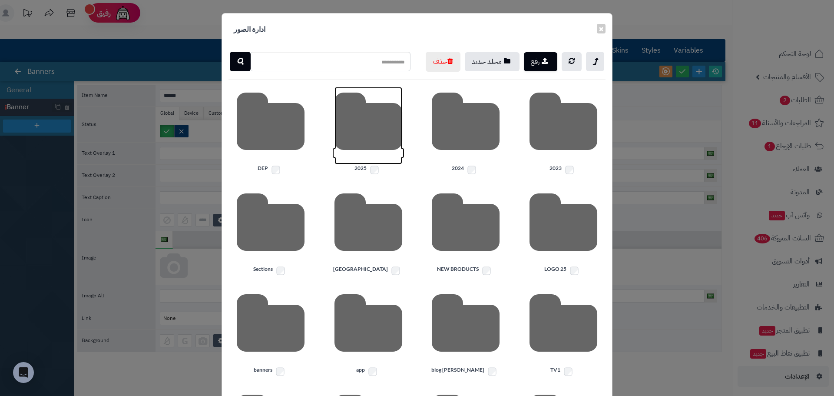
click at [369, 152] on icon at bounding box center [369, 125] width 68 height 77
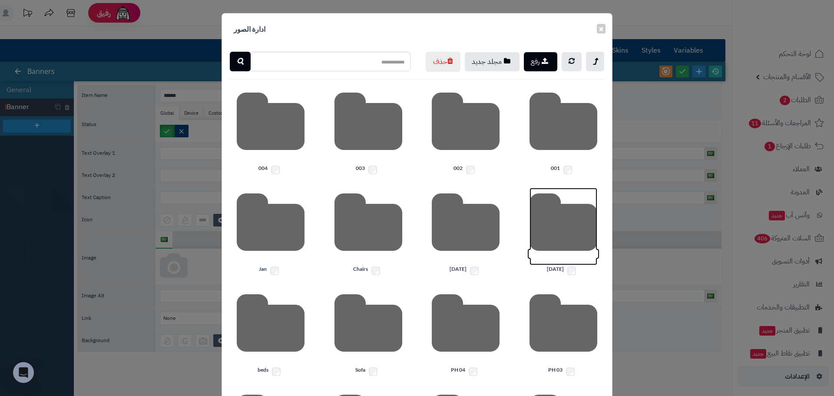
click at [572, 250] on icon at bounding box center [564, 226] width 68 height 77
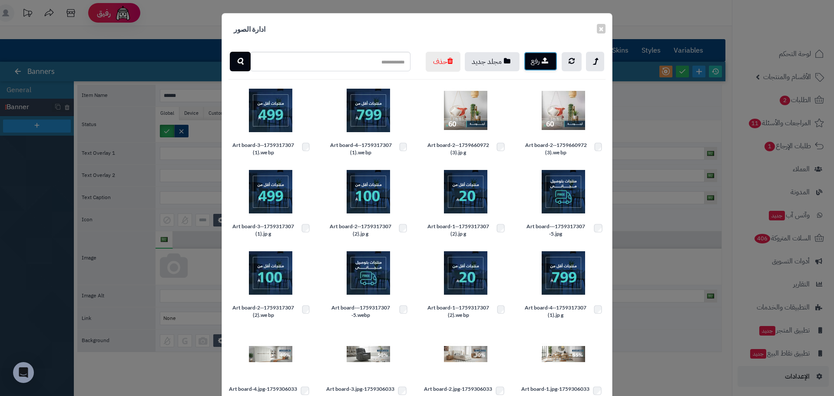
click at [541, 67] on button "رفع" at bounding box center [540, 61] width 33 height 19
click at [606, 29] on button "×" at bounding box center [601, 28] width 9 height 10
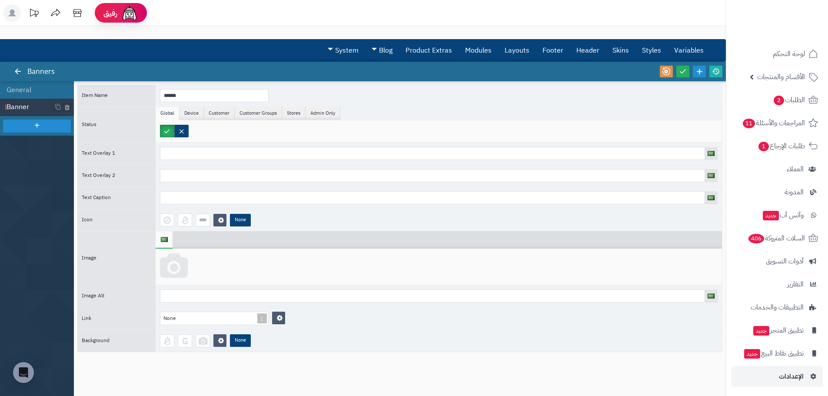
click at [176, 269] on icon at bounding box center [174, 266] width 28 height 26
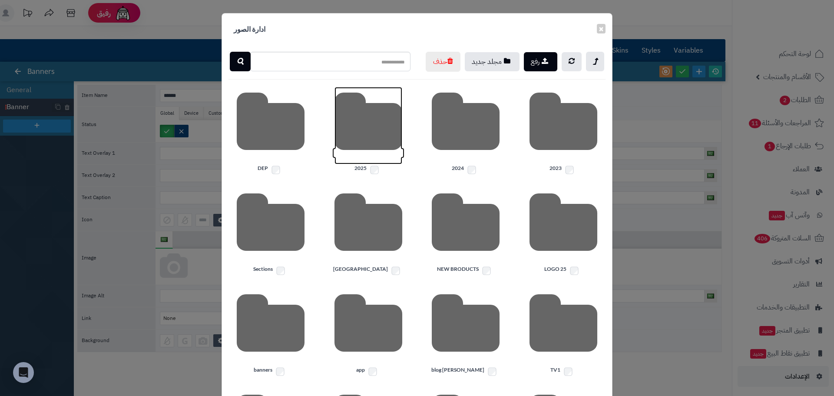
click at [399, 153] on icon at bounding box center [369, 125] width 68 height 77
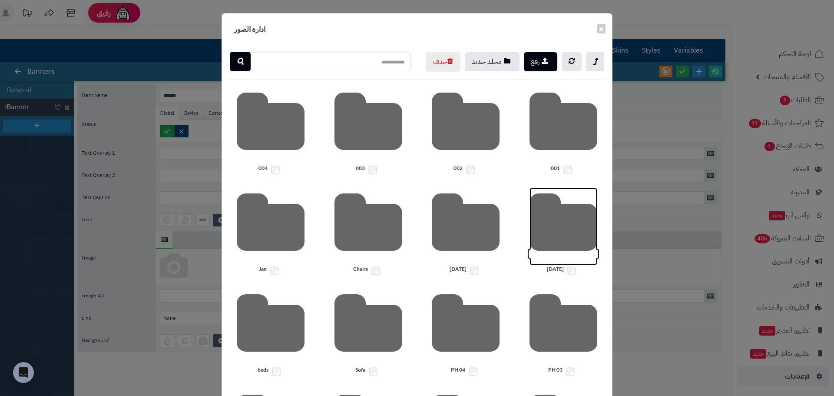
click at [569, 248] on icon at bounding box center [564, 226] width 68 height 77
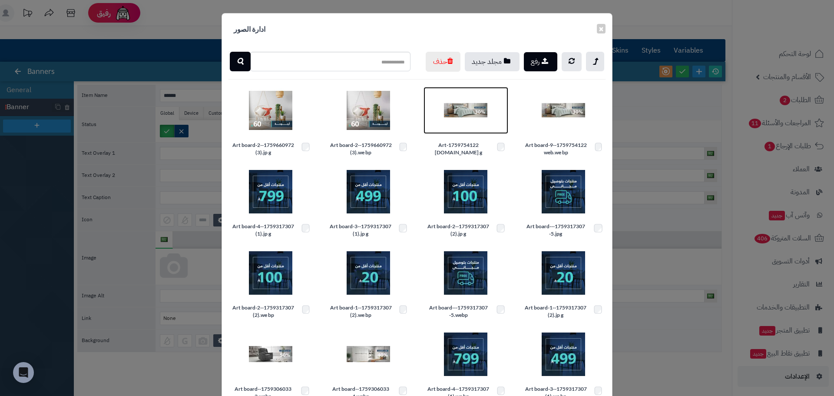
click at [469, 128] on img at bounding box center [465, 110] width 43 height 43
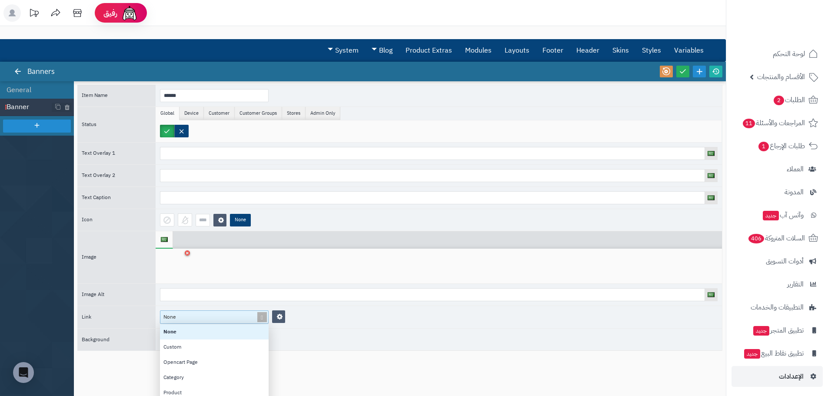
scroll to position [15, 0]
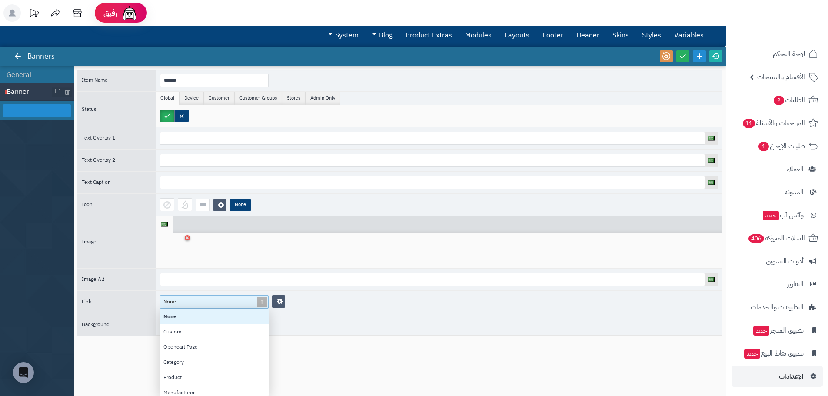
click at [234, 309] on div "None None Custom Opencart Page Category Product Manufacturer Information Blog H…" at bounding box center [214, 301] width 109 height 13
click at [197, 362] on div "Category" at bounding box center [214, 362] width 109 height 15
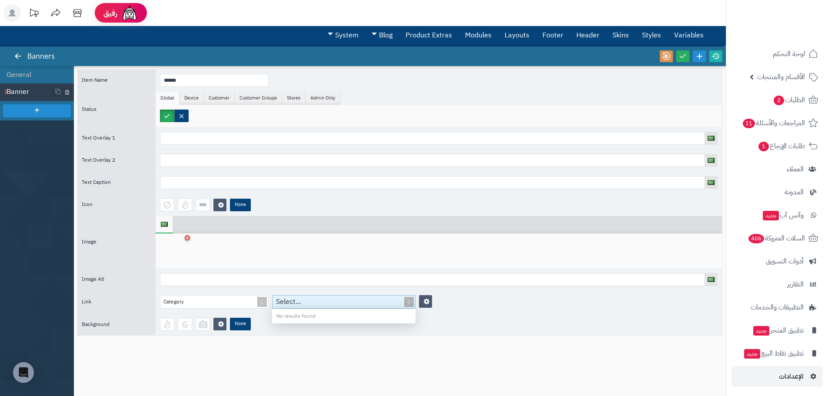
click at [312, 304] on div "Select..." at bounding box center [338, 302] width 133 height 13
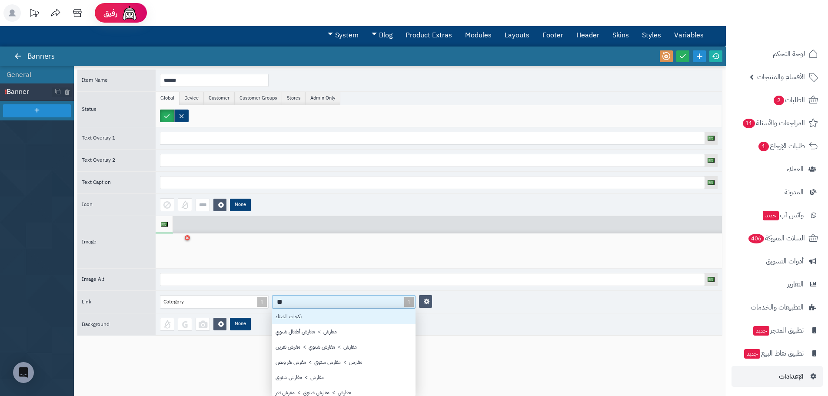
scroll to position [24, 137]
type input "****"
click at [328, 315] on div "مفارش > مفارش شتوي" at bounding box center [343, 316] width 143 height 15
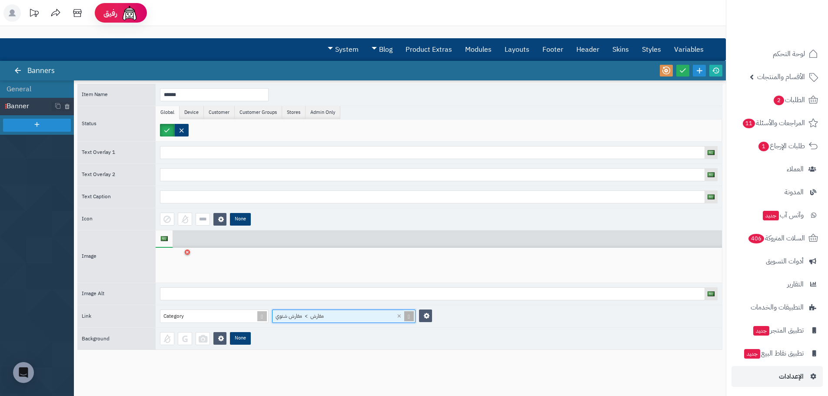
scroll to position [0, 0]
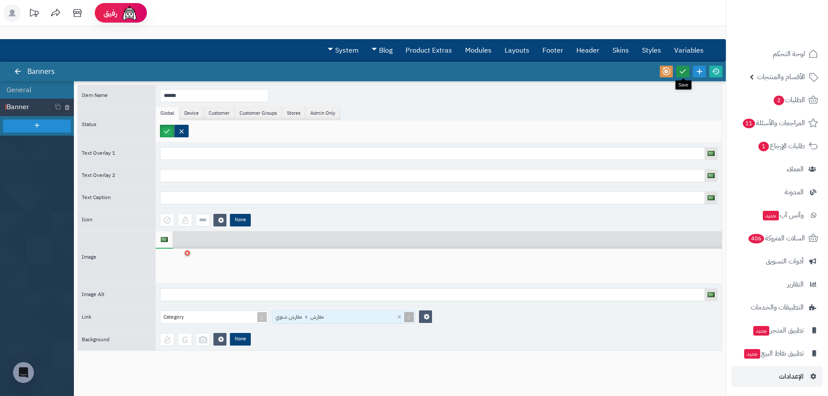
click at [681, 72] on icon at bounding box center [683, 71] width 8 height 8
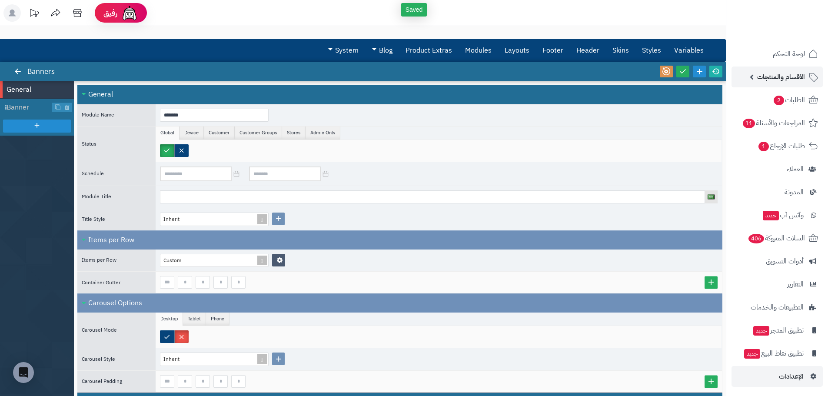
click at [800, 82] on span "الأقسام والمنتجات" at bounding box center [781, 77] width 48 height 12
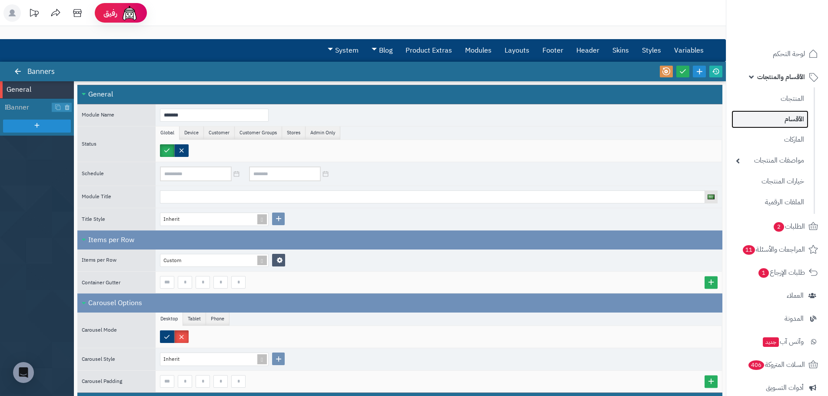
click at [793, 124] on link "الأقسام" at bounding box center [769, 119] width 77 height 18
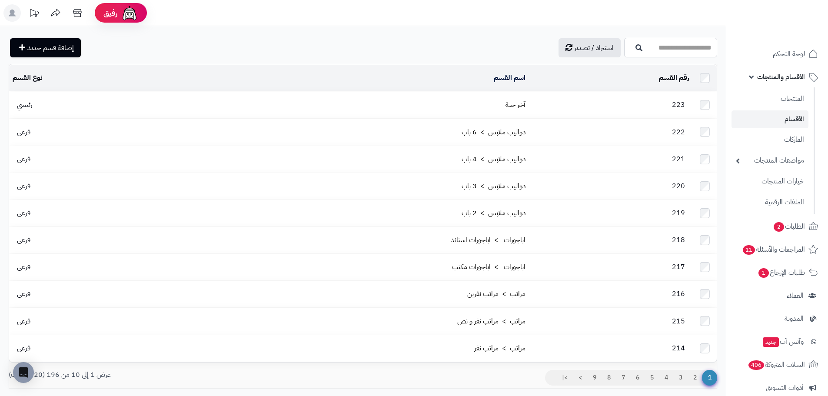
click at [653, 49] on input "اسم القسم" at bounding box center [670, 48] width 93 height 20
type input "****"
click at [635, 46] on icon "button" at bounding box center [638, 47] width 7 height 7
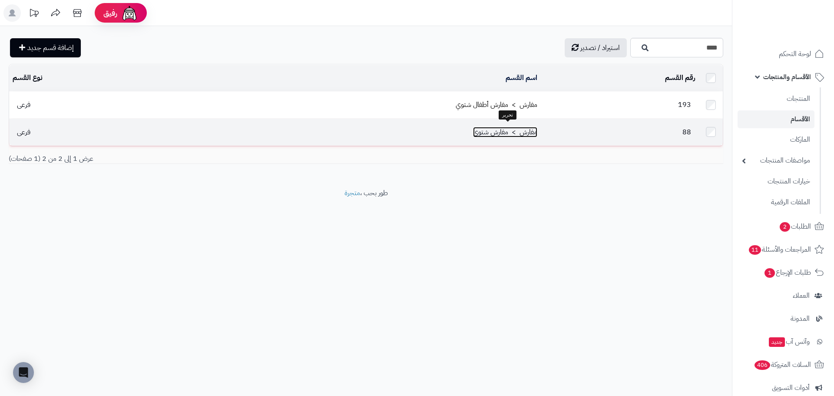
click at [526, 131] on link "مفارش > مفارش شتوي" at bounding box center [505, 132] width 64 height 10
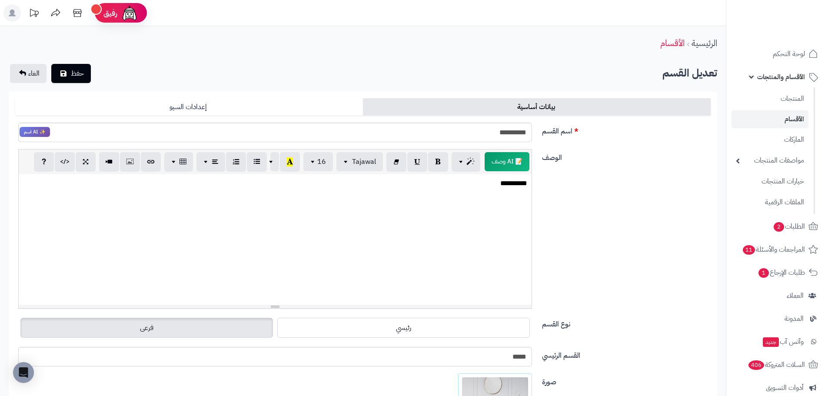
scroll to position [128, 0]
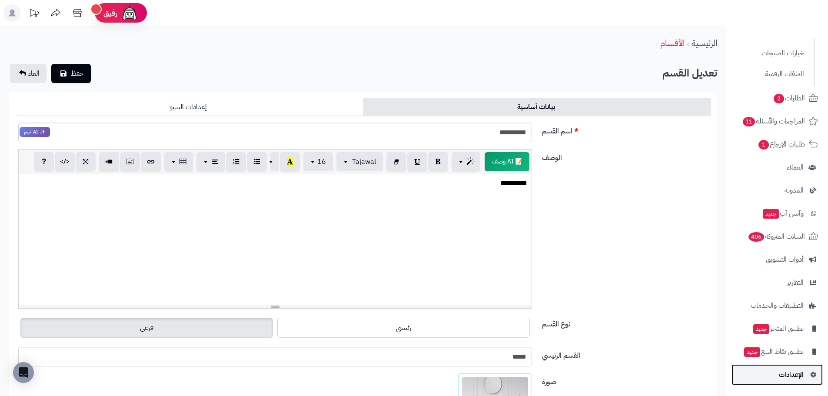
click at [773, 365] on link "الإعدادات" at bounding box center [776, 374] width 91 height 21
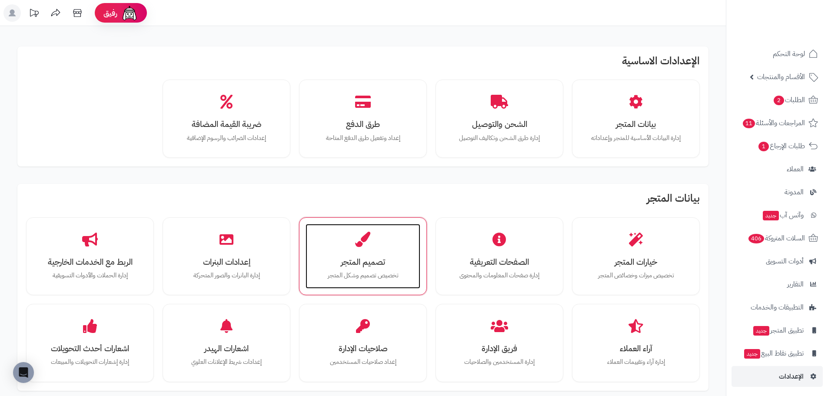
click at [348, 259] on h3 "تصميم المتجر" at bounding box center [362, 261] width 97 height 9
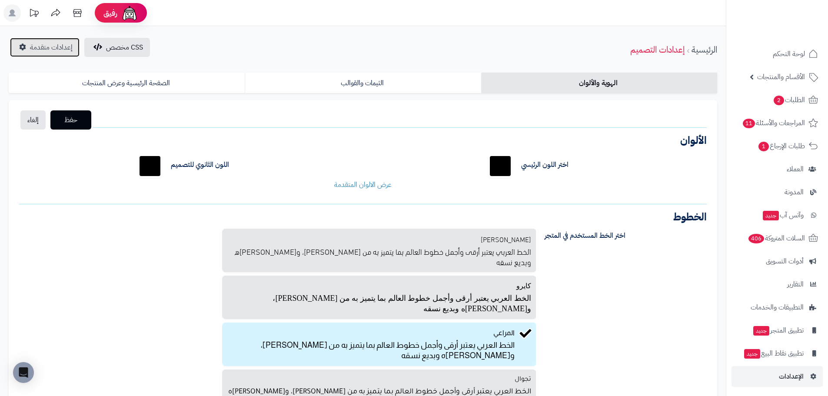
click at [52, 48] on span "إعدادات متقدمة" at bounding box center [51, 47] width 43 height 10
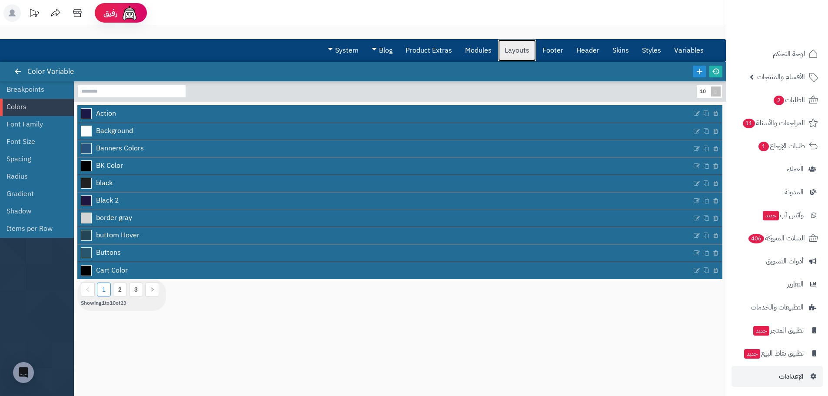
click at [515, 51] on link "Layouts" at bounding box center [517, 51] width 38 height 22
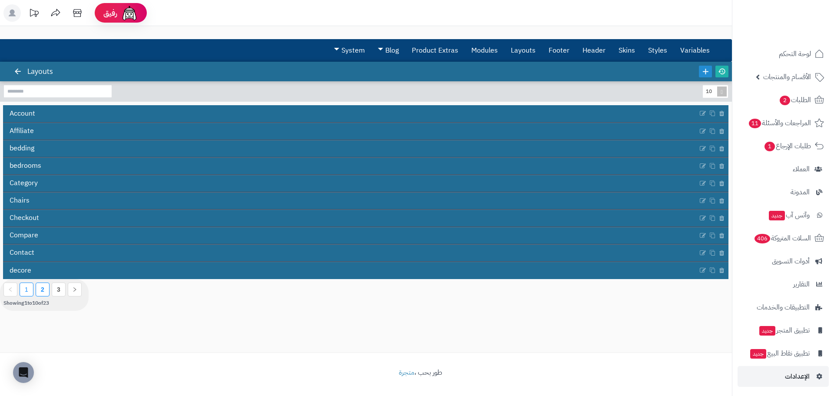
click at [48, 288] on li "2" at bounding box center [43, 289] width 14 height 14
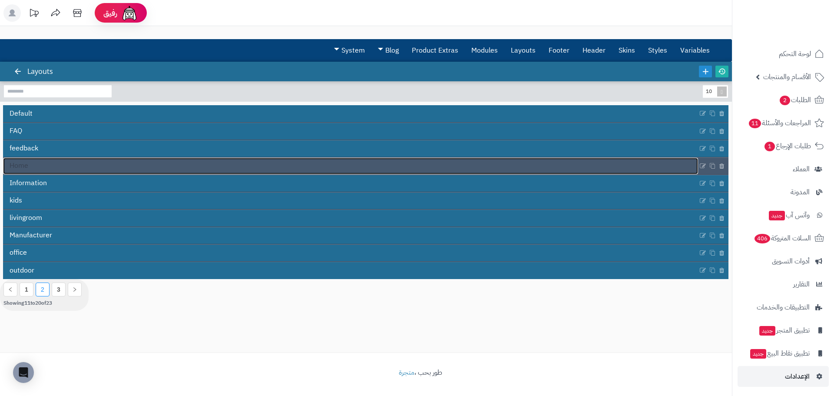
click at [67, 160] on link "Home" at bounding box center [350, 166] width 695 height 17
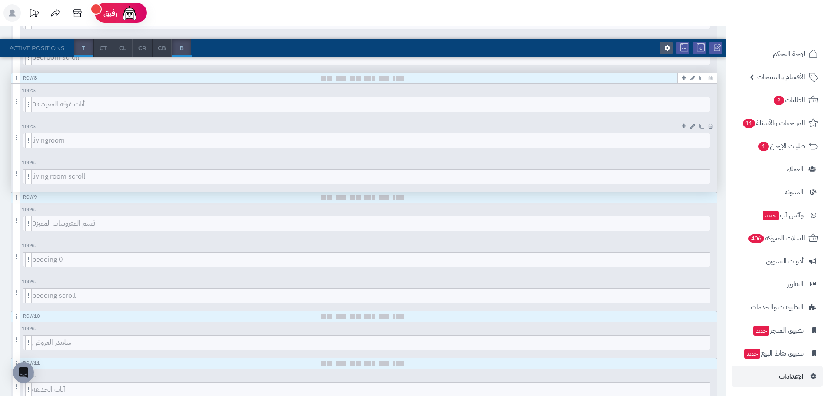
scroll to position [695, 0]
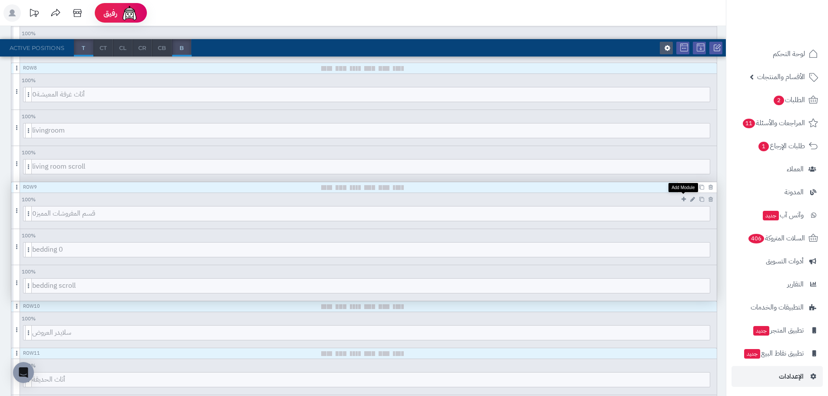
click at [684, 199] on icon at bounding box center [683, 199] width 4 height 6
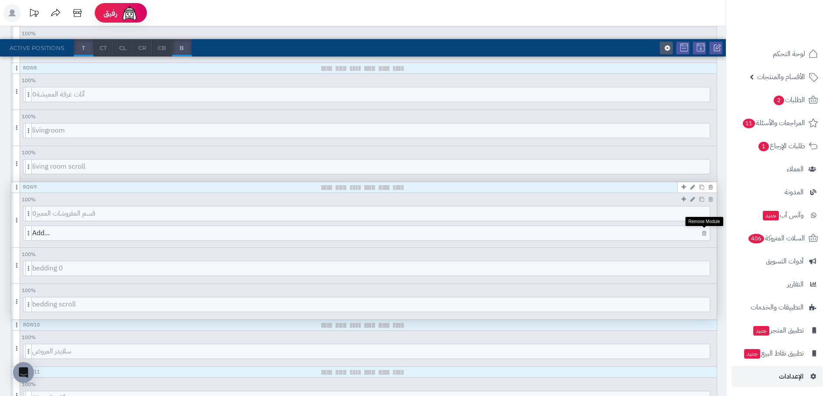
click at [703, 234] on icon at bounding box center [704, 233] width 4 height 6
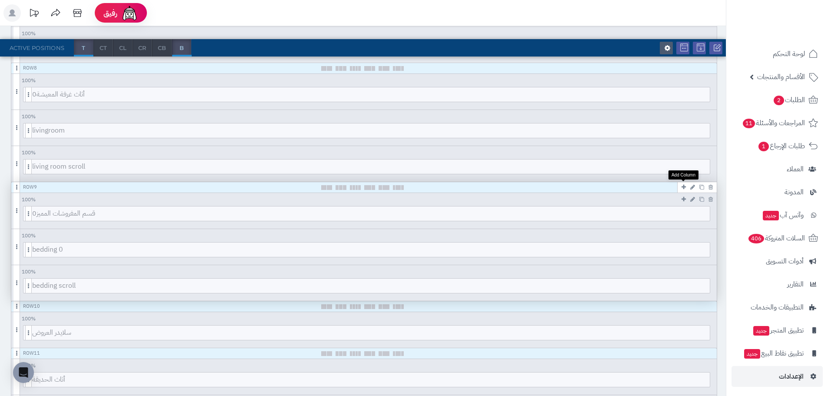
click at [685, 187] on icon at bounding box center [683, 187] width 4 height 6
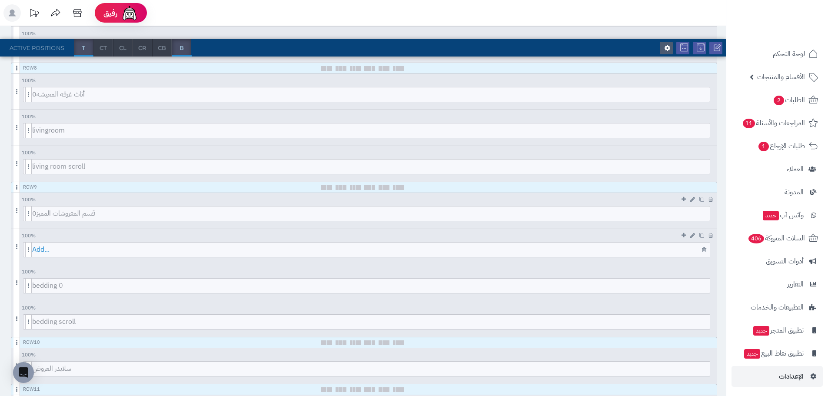
click at [547, 252] on span "Add..." at bounding box center [371, 249] width 678 height 14
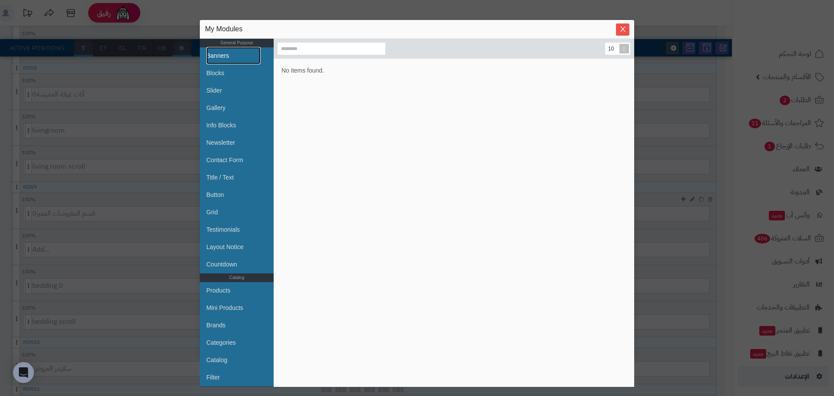
click at [235, 53] on link "Banners" at bounding box center [233, 55] width 54 height 17
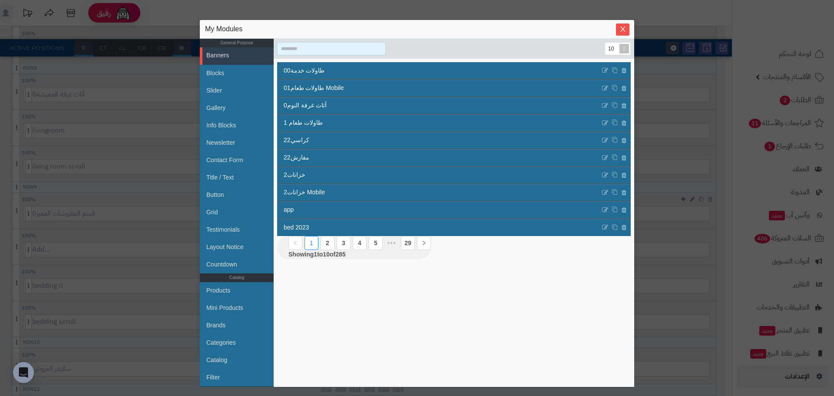
click at [322, 49] on input at bounding box center [331, 48] width 109 height 13
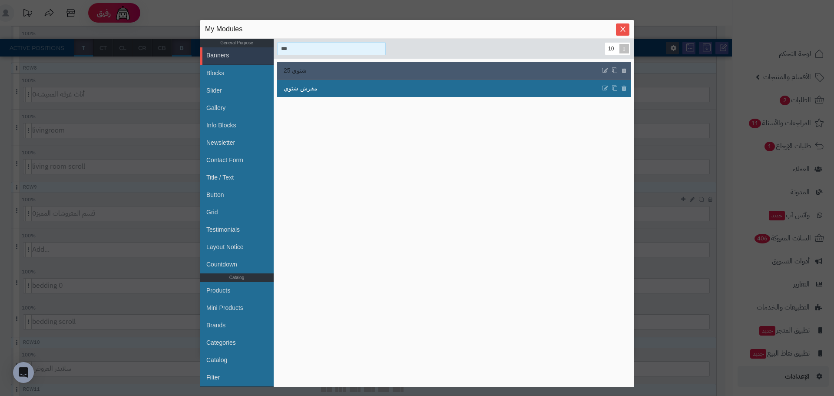
type input "***"
click at [329, 75] on link "شتوي 25" at bounding box center [438, 70] width 323 height 17
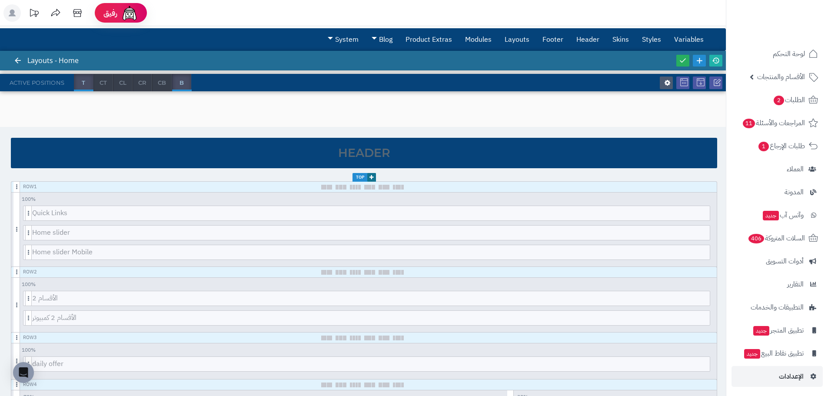
scroll to position [0, 0]
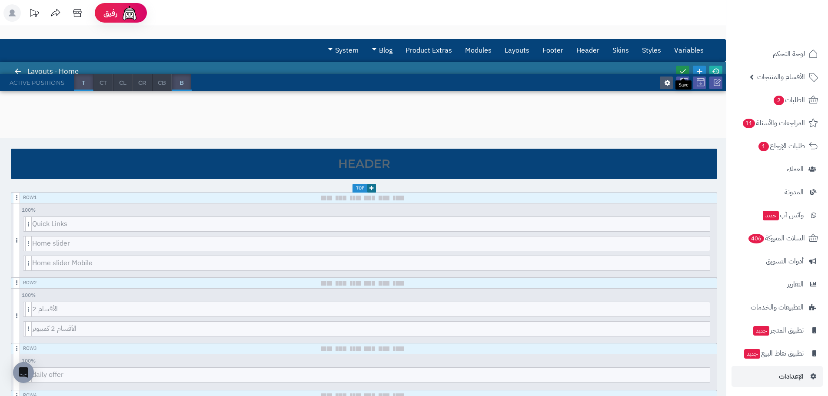
click at [687, 69] on link at bounding box center [682, 72] width 13 height 12
click at [716, 70] on icon at bounding box center [716, 71] width 8 height 8
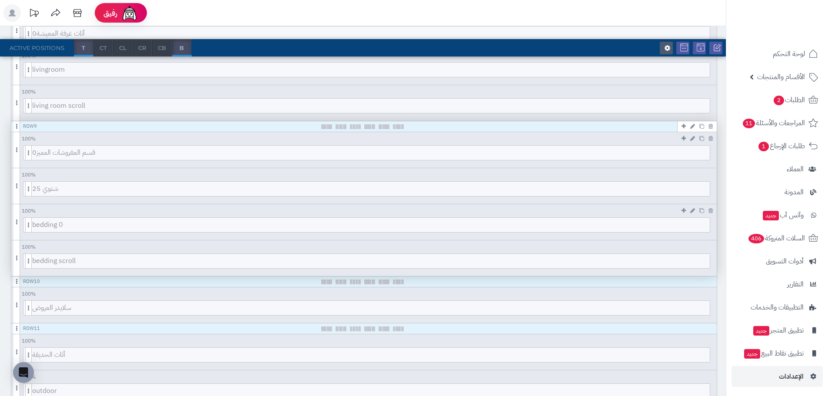
scroll to position [782, 0]
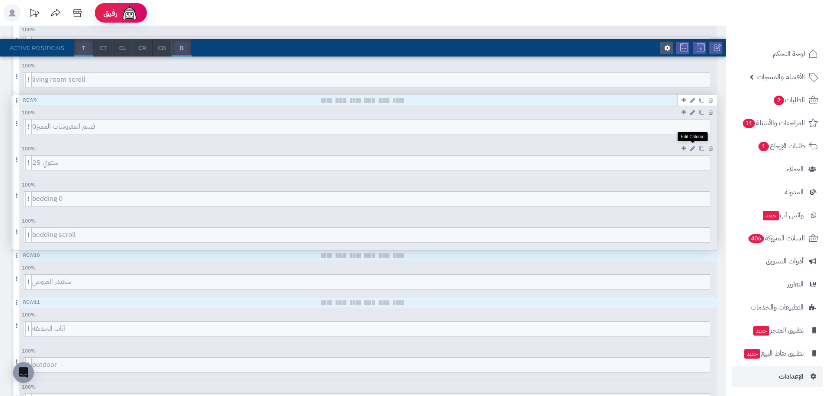
click at [690, 148] on icon at bounding box center [692, 149] width 5 height 6
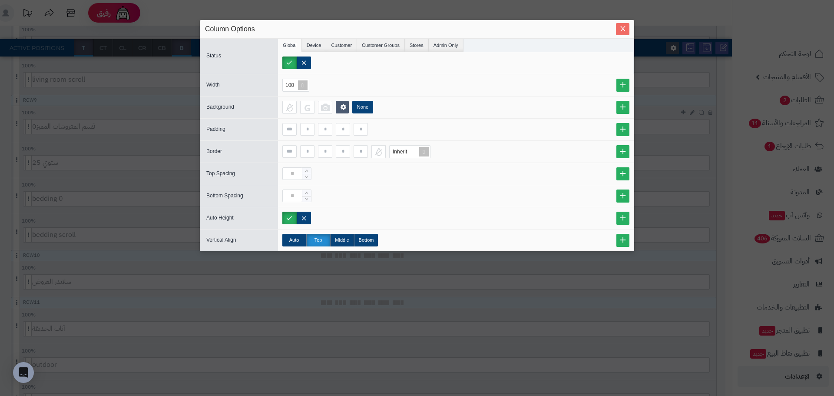
click at [625, 27] on icon "Close" at bounding box center [623, 28] width 7 height 7
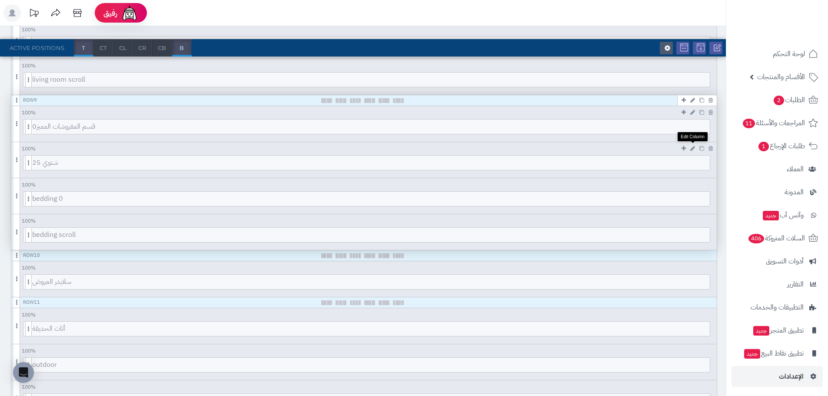
click at [692, 147] on icon at bounding box center [692, 149] width 5 height 6
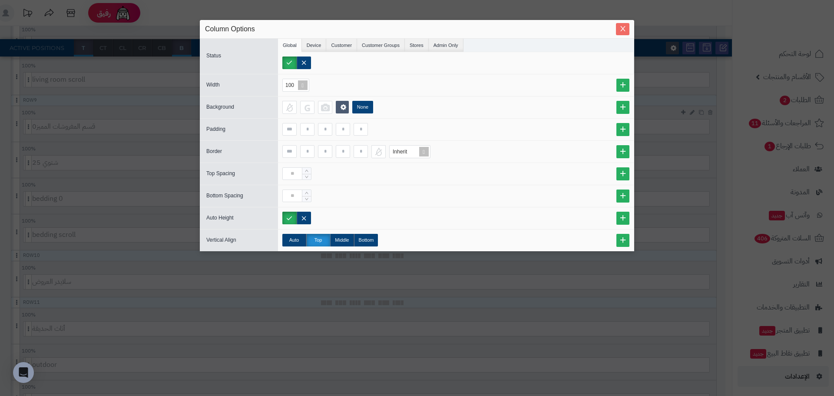
click at [621, 31] on icon "Close" at bounding box center [623, 28] width 5 height 5
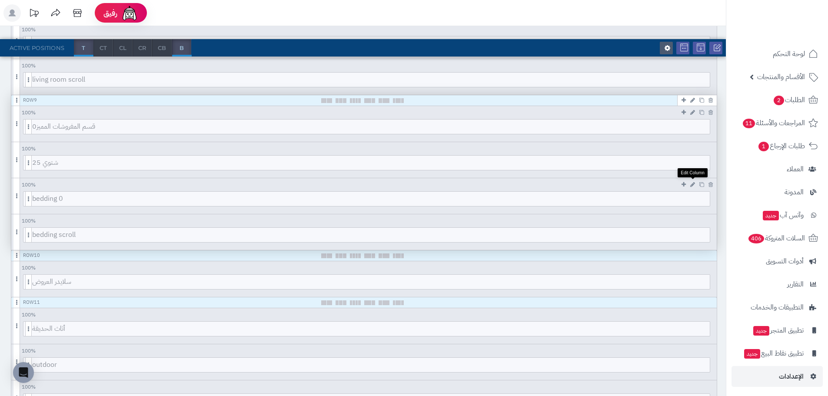
click at [692, 186] on icon at bounding box center [692, 185] width 5 height 6
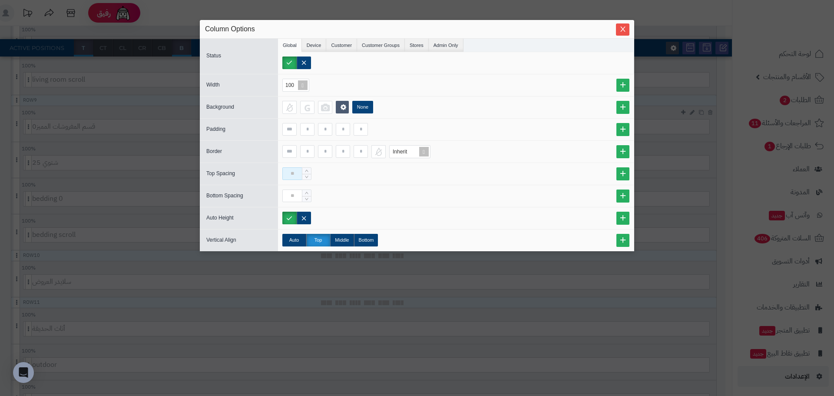
click at [296, 175] on input at bounding box center [292, 173] width 20 height 13
click at [311, 128] on input at bounding box center [307, 129] width 14 height 13
type input "**"
click at [628, 28] on span "Close" at bounding box center [622, 28] width 13 height 7
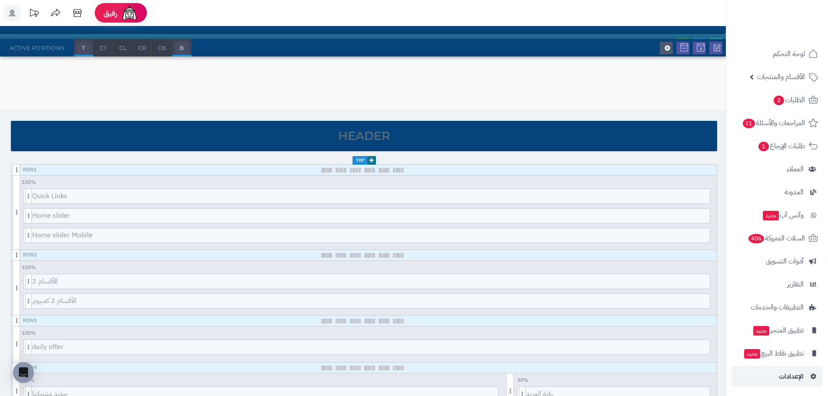
scroll to position [0, 0]
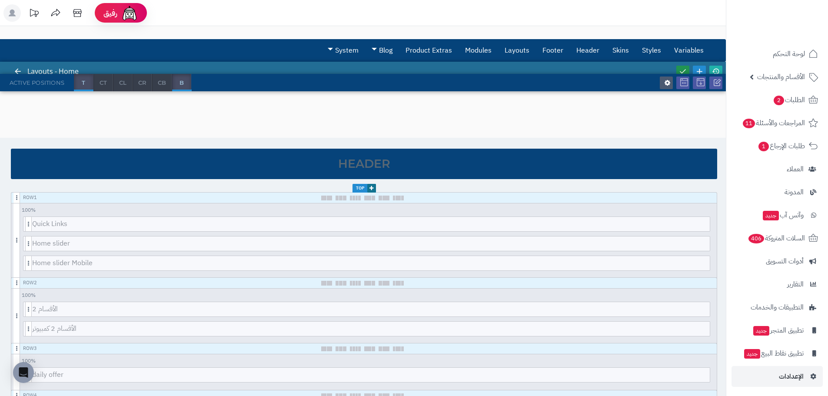
click at [683, 66] on link at bounding box center [682, 72] width 13 height 12
click at [719, 69] on icon at bounding box center [716, 71] width 8 height 8
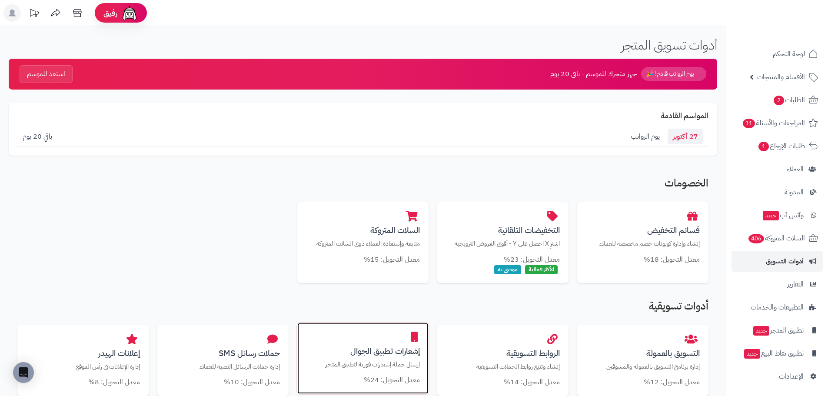
click at [386, 351] on h3 "إشعارات تطبيق الجوال" at bounding box center [363, 350] width 114 height 9
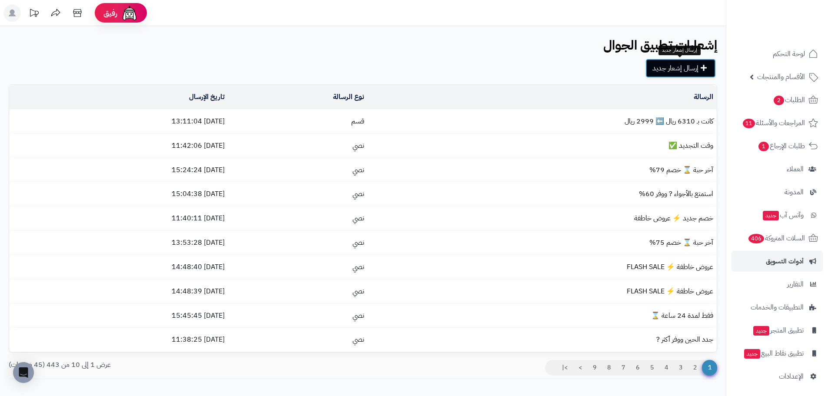
click at [656, 69] on link "إرسال إشعار جديد" at bounding box center [680, 68] width 70 height 19
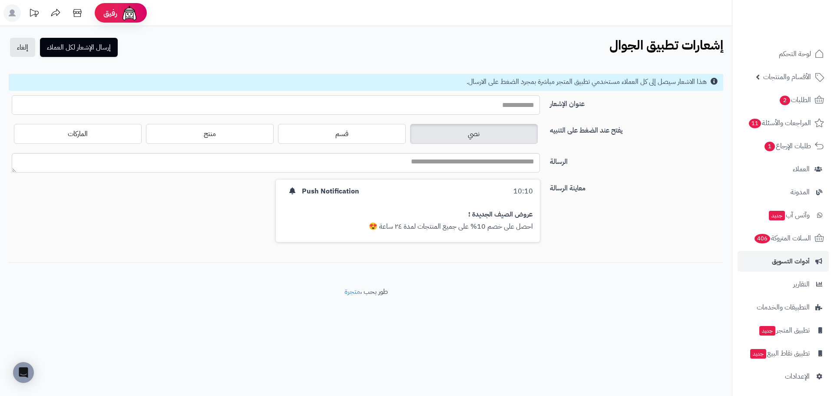
click at [490, 105] on input "عنوان الإشعار" at bounding box center [276, 105] width 528 height 20
click at [494, 103] on input "**********" at bounding box center [276, 105] width 528 height 20
type input "**********"
click at [439, 165] on textarea "الرسالة" at bounding box center [276, 163] width 528 height 20
click at [462, 163] on textarea "**********" at bounding box center [276, 163] width 528 height 20
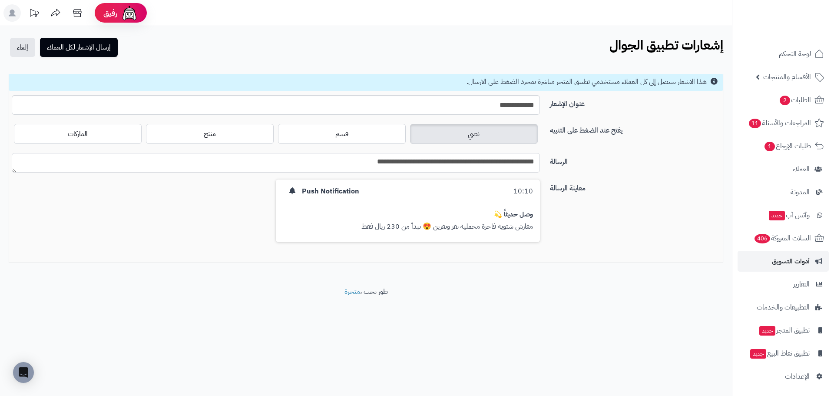
click at [392, 159] on textarea "**********" at bounding box center [276, 163] width 528 height 20
type textarea "**********"
click at [551, 303] on footer "طور بحب ، متجرة" at bounding box center [366, 308] width 732 height 43
click at [100, 46] on button "إرسال الإشعار لكل العملاء" at bounding box center [79, 46] width 78 height 19
